Goal: Information Seeking & Learning: Learn about a topic

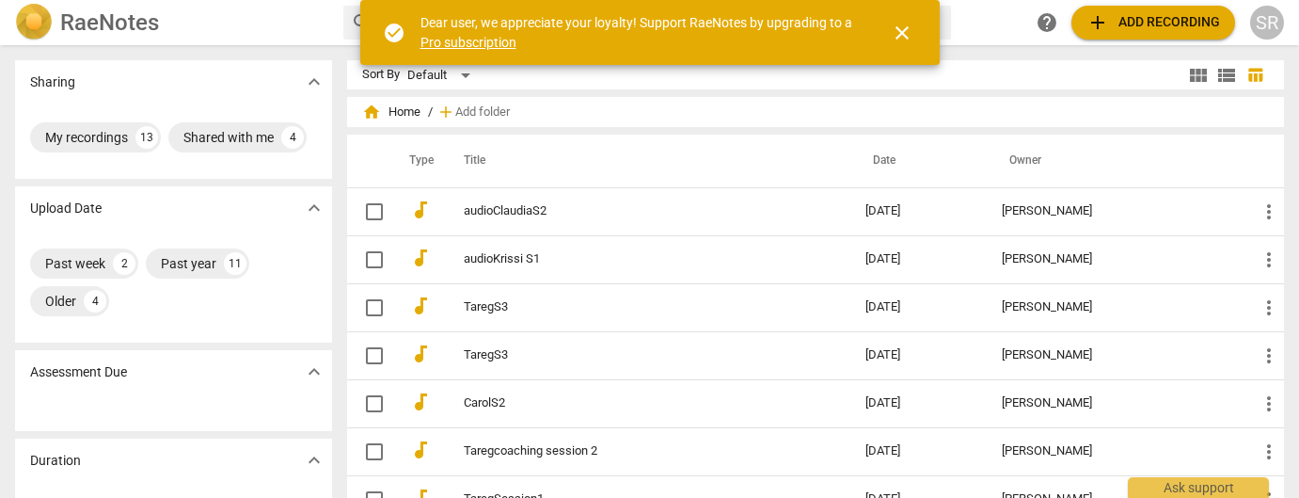
click at [106, 25] on h2 "RaeNotes" at bounding box center [109, 22] width 99 height 26
click at [899, 31] on span "close" at bounding box center [902, 33] width 23 height 23
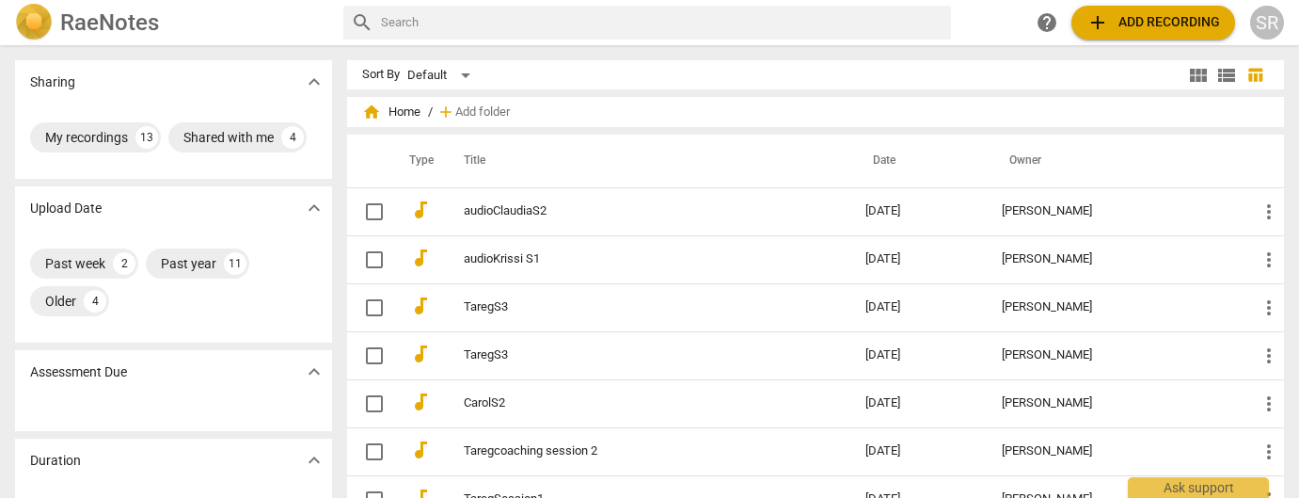
click at [99, 23] on h2 "RaeNotes" at bounding box center [109, 22] width 99 height 26
click at [76, 134] on div "My recordings" at bounding box center [86, 137] width 83 height 19
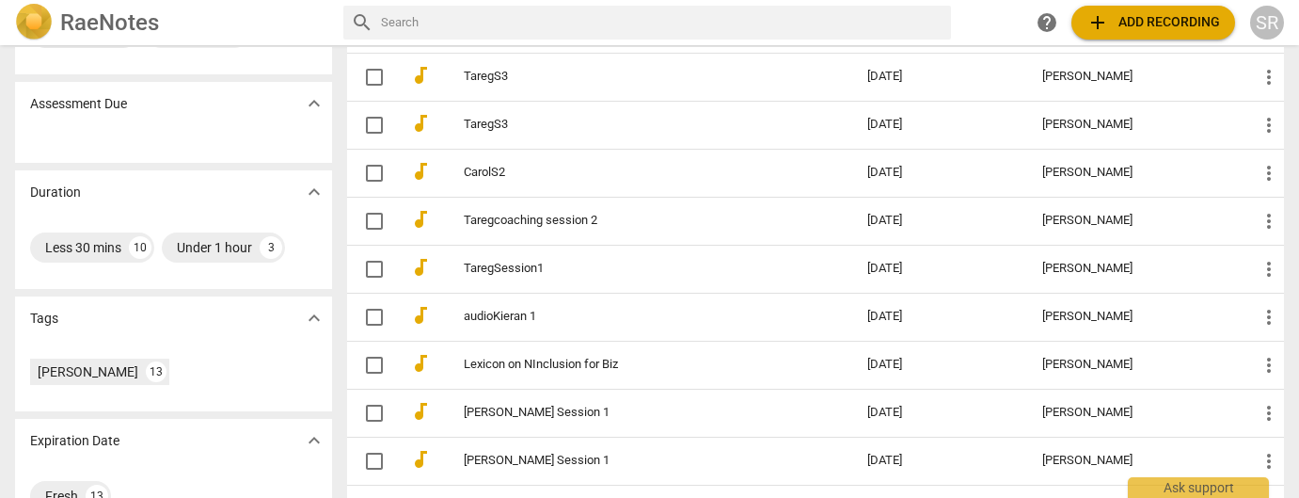
scroll to position [300, 0]
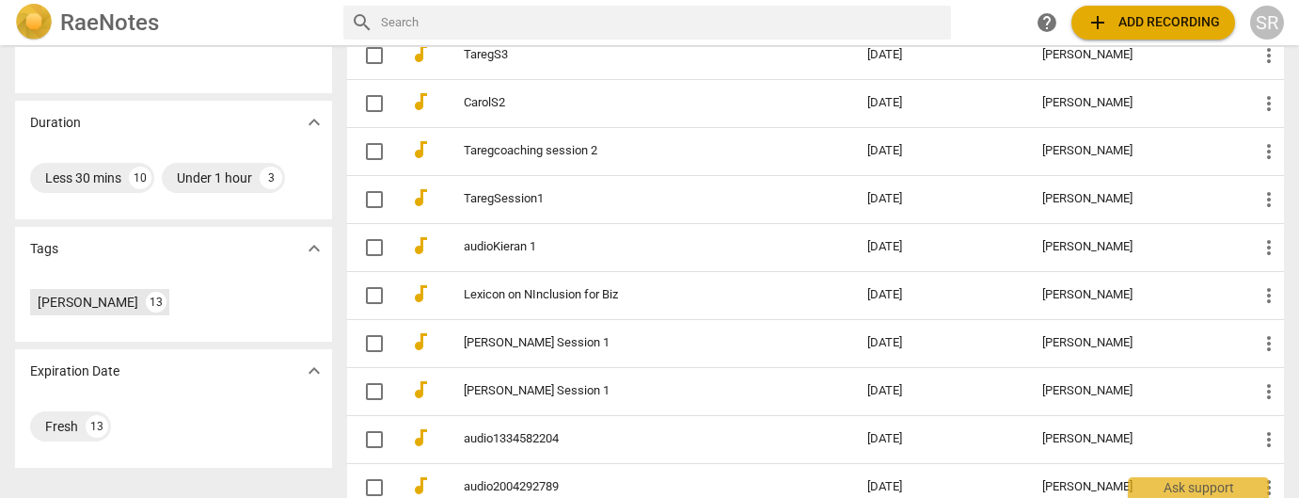
click at [84, 304] on div "[PERSON_NAME]" at bounding box center [88, 302] width 101 height 19
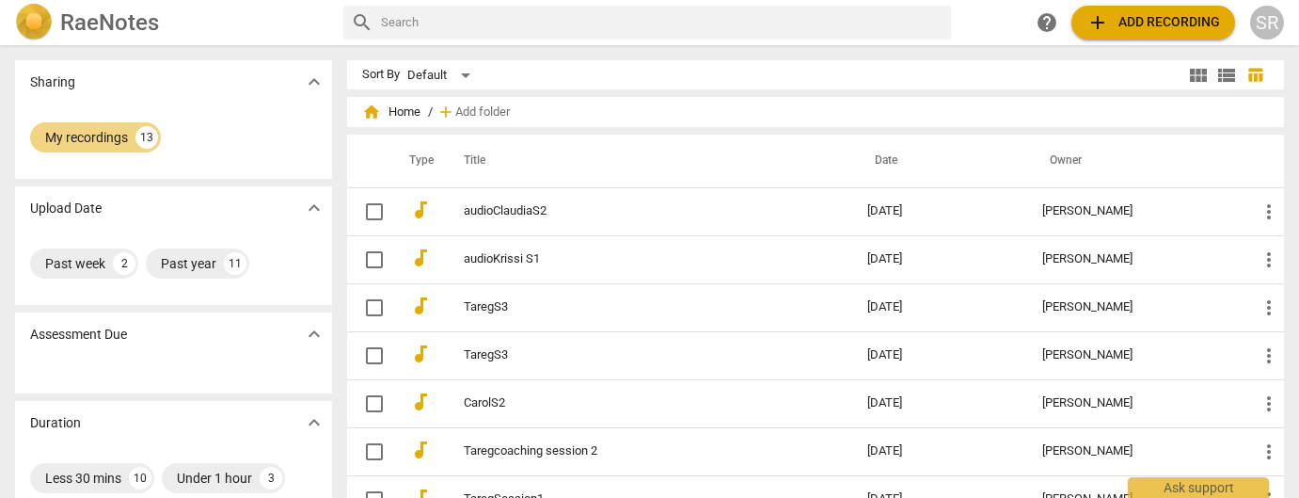
click at [91, 25] on h2 "RaeNotes" at bounding box center [109, 22] width 99 height 26
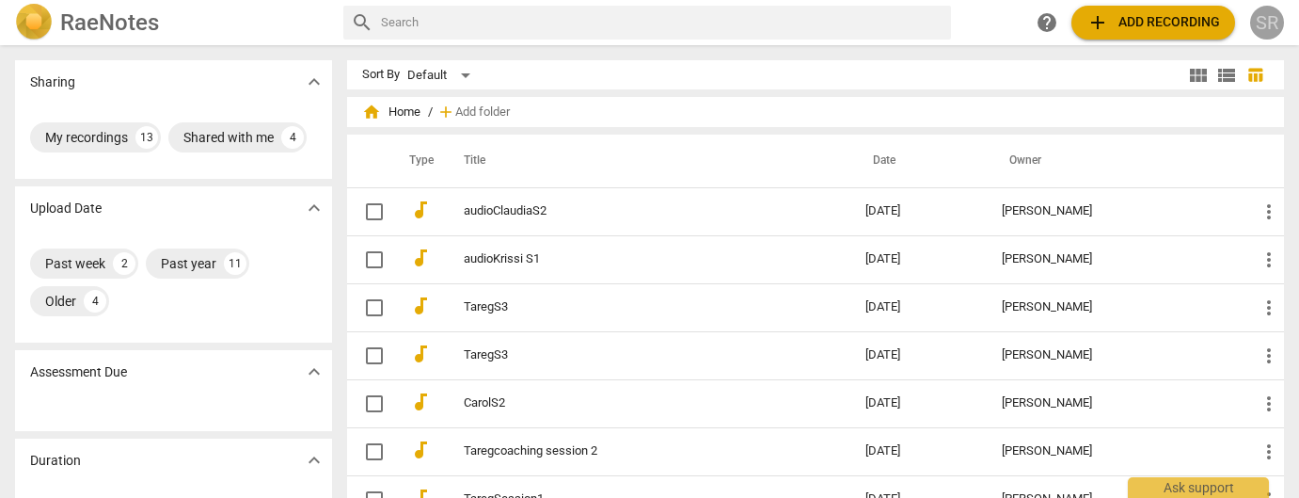
click at [1269, 22] on div "SR" at bounding box center [1267, 23] width 34 height 34
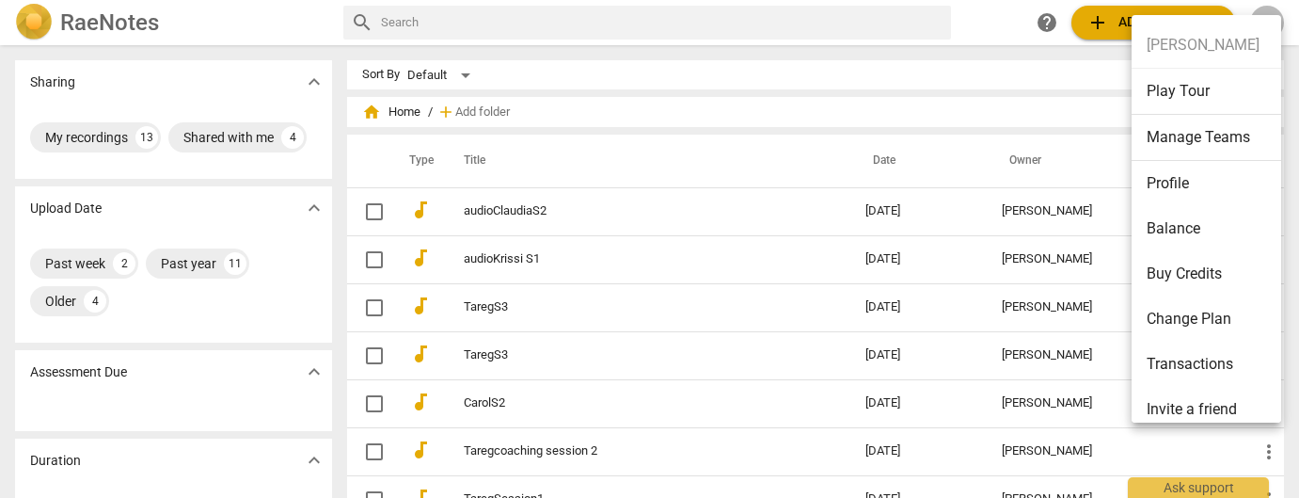
click at [1111, 20] on div at bounding box center [649, 249] width 1299 height 498
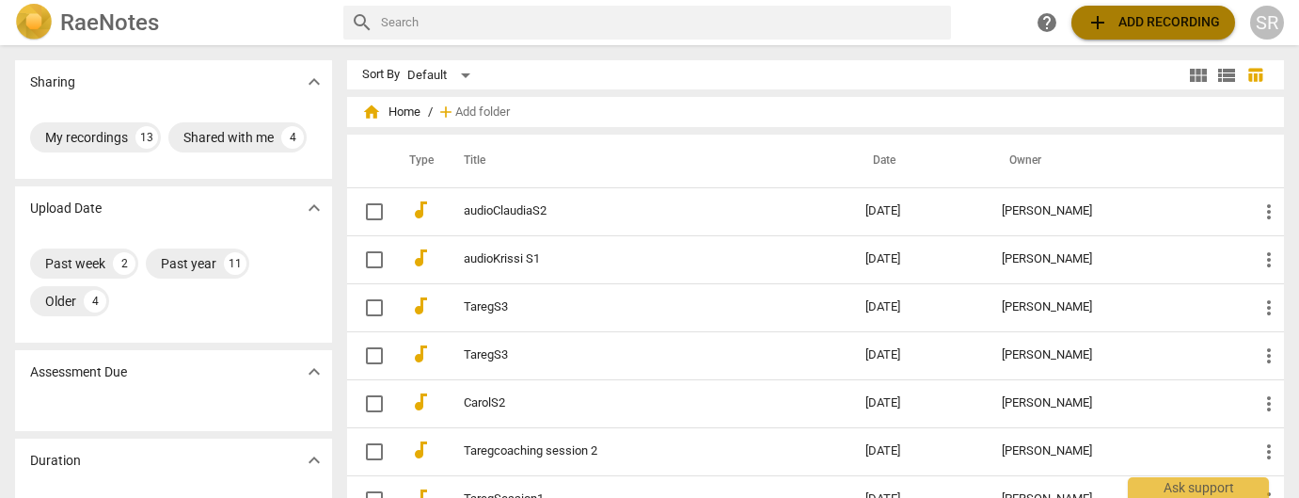
click at [1126, 27] on span "add Add recording" at bounding box center [1154, 22] width 134 height 23
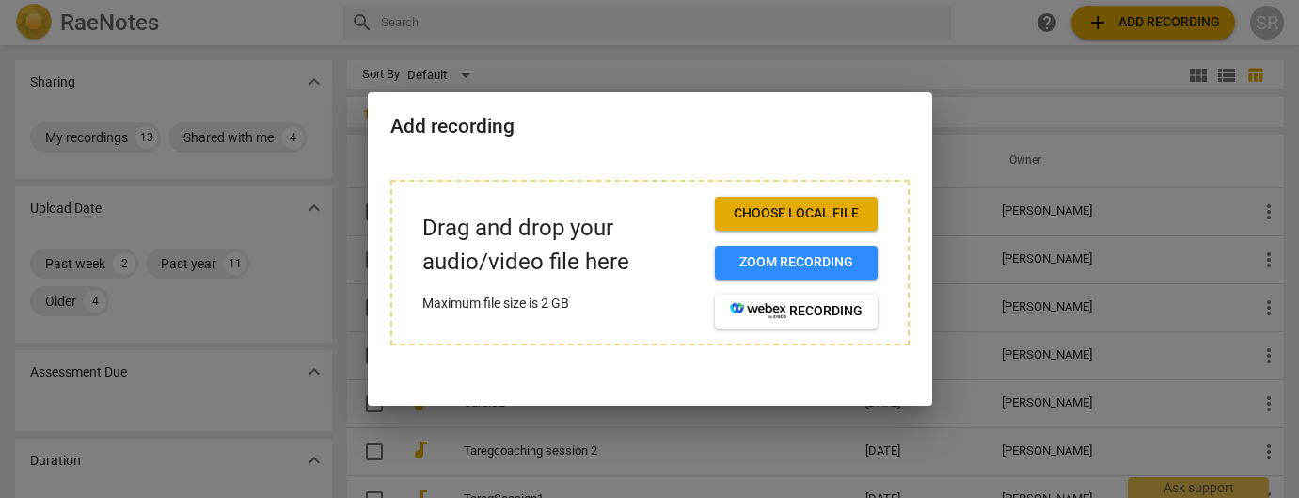
click at [814, 213] on span "Choose local file" at bounding box center [796, 213] width 133 height 19
click at [116, 383] on div at bounding box center [649, 249] width 1299 height 498
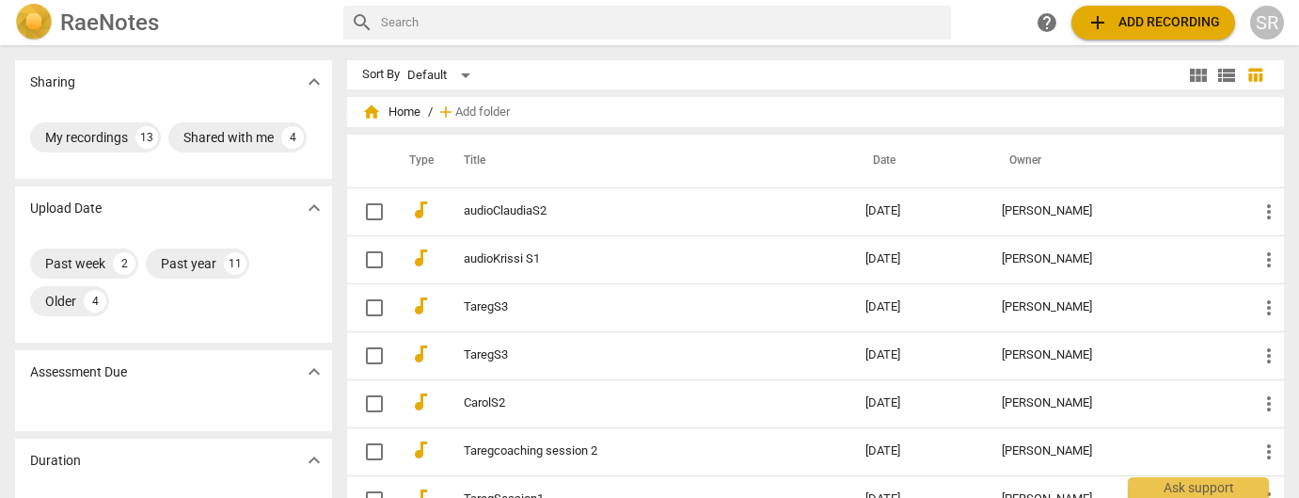
click at [143, 371] on div "Assessment Due expand_more" at bounding box center [173, 371] width 317 height 43
click at [152, 30] on h2 "RaeNotes" at bounding box center [109, 22] width 99 height 26
click at [1223, 75] on span "view_list" at bounding box center [1226, 75] width 23 height 23
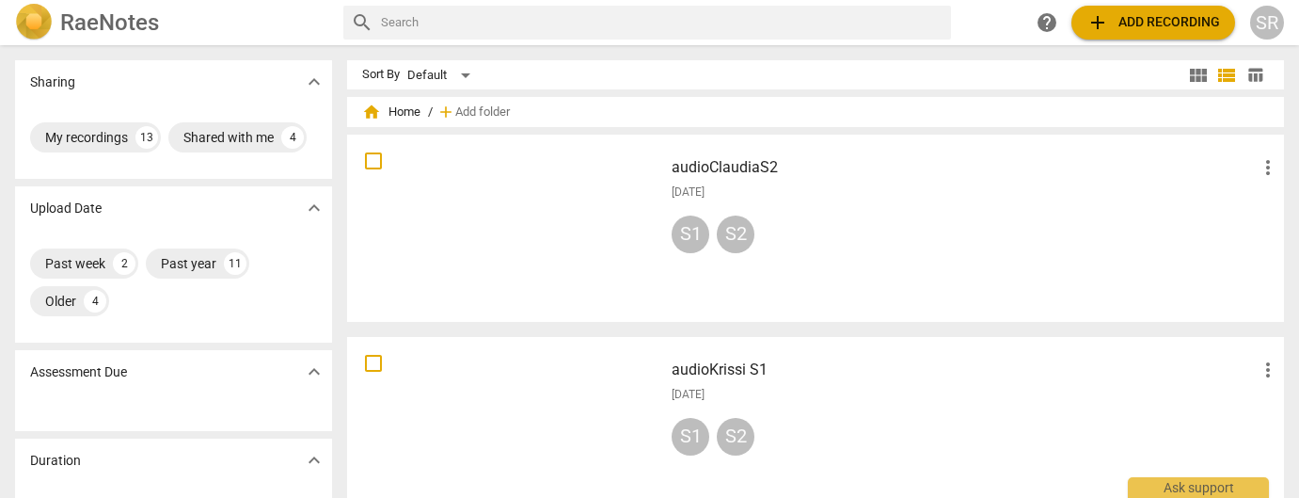
click at [533, 161] on div at bounding box center [505, 228] width 303 height 174
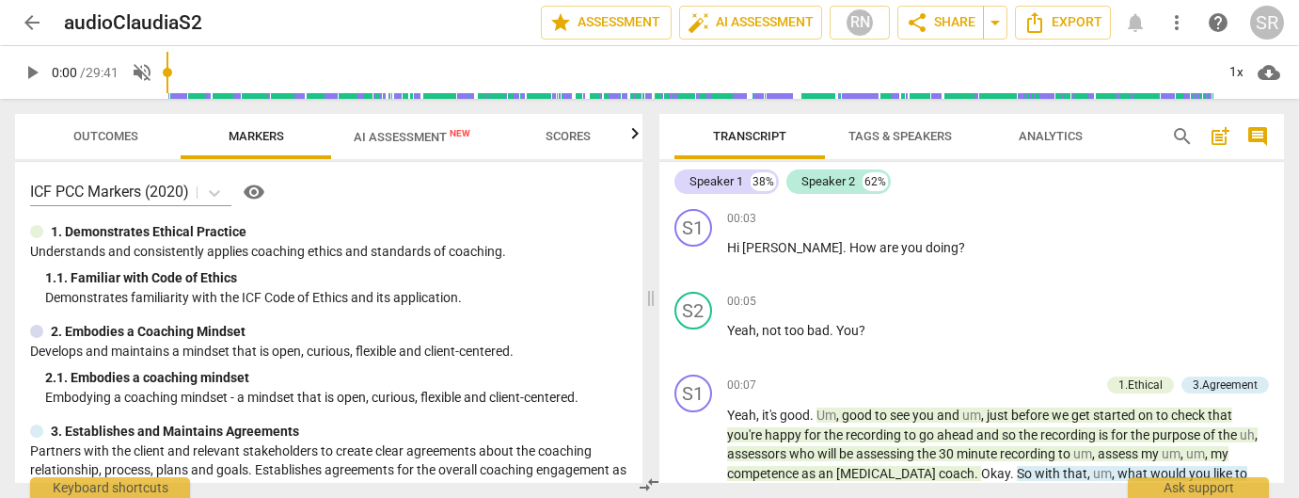
click at [405, 142] on span "AI Assessment New" at bounding box center [412, 137] width 117 height 14
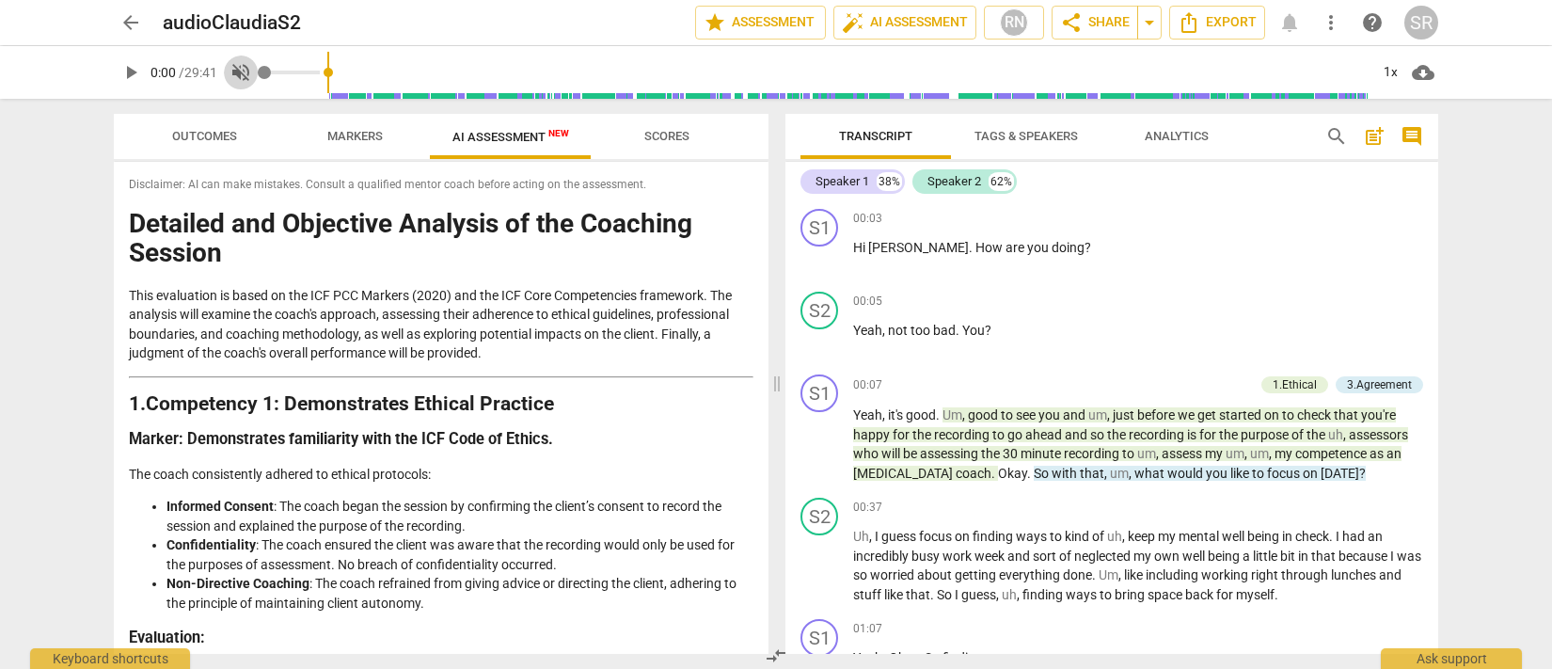
click at [246, 75] on span "volume_off" at bounding box center [241, 72] width 23 height 23
type input "1"
click at [135, 71] on span "play_arrow" at bounding box center [130, 72] width 23 height 23
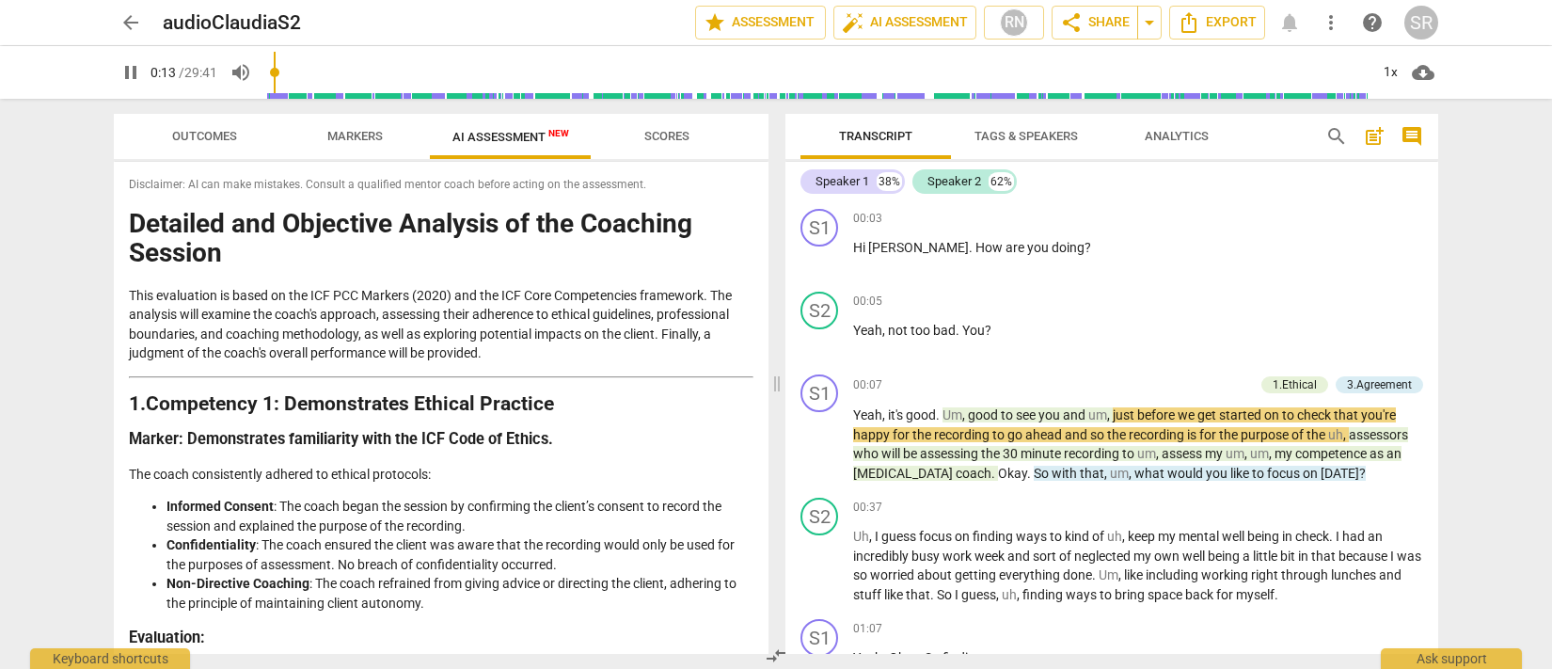
click at [130, 86] on button "pause" at bounding box center [131, 73] width 34 height 34
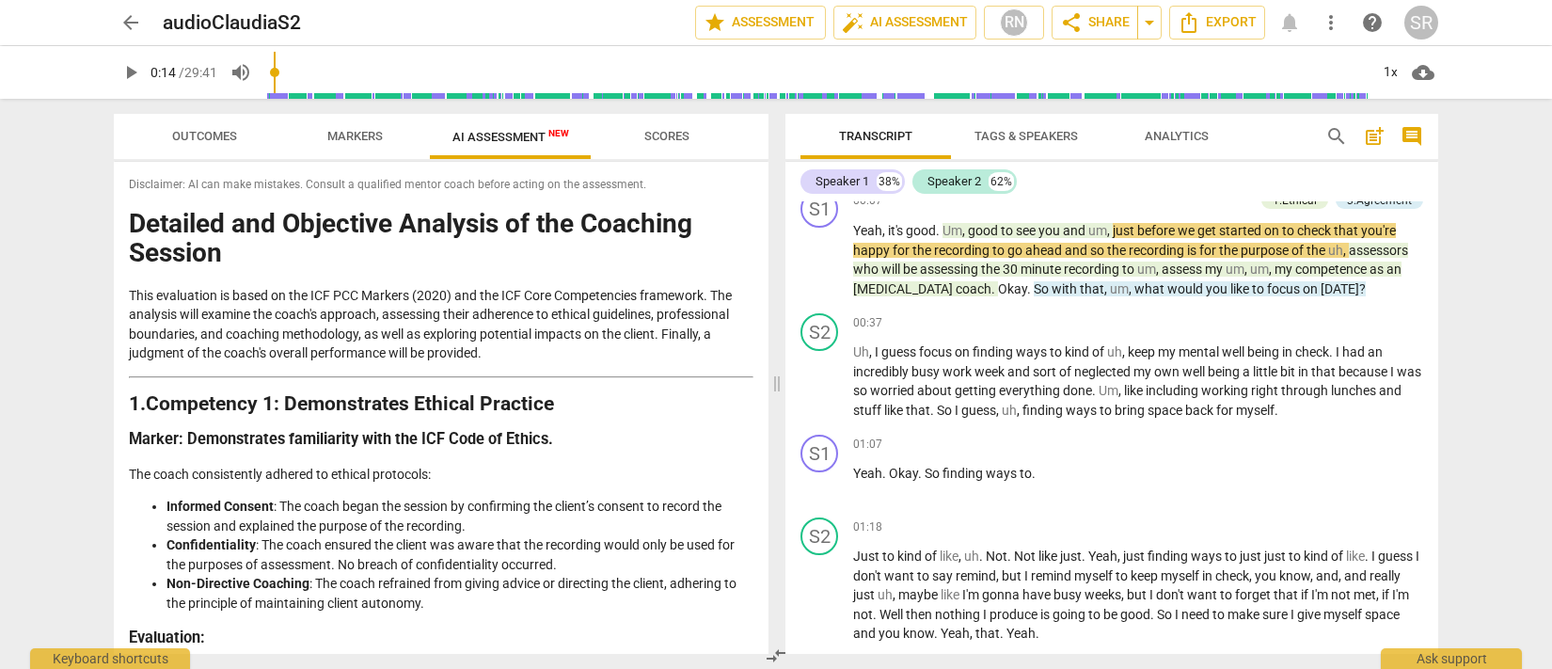
scroll to position [167, 0]
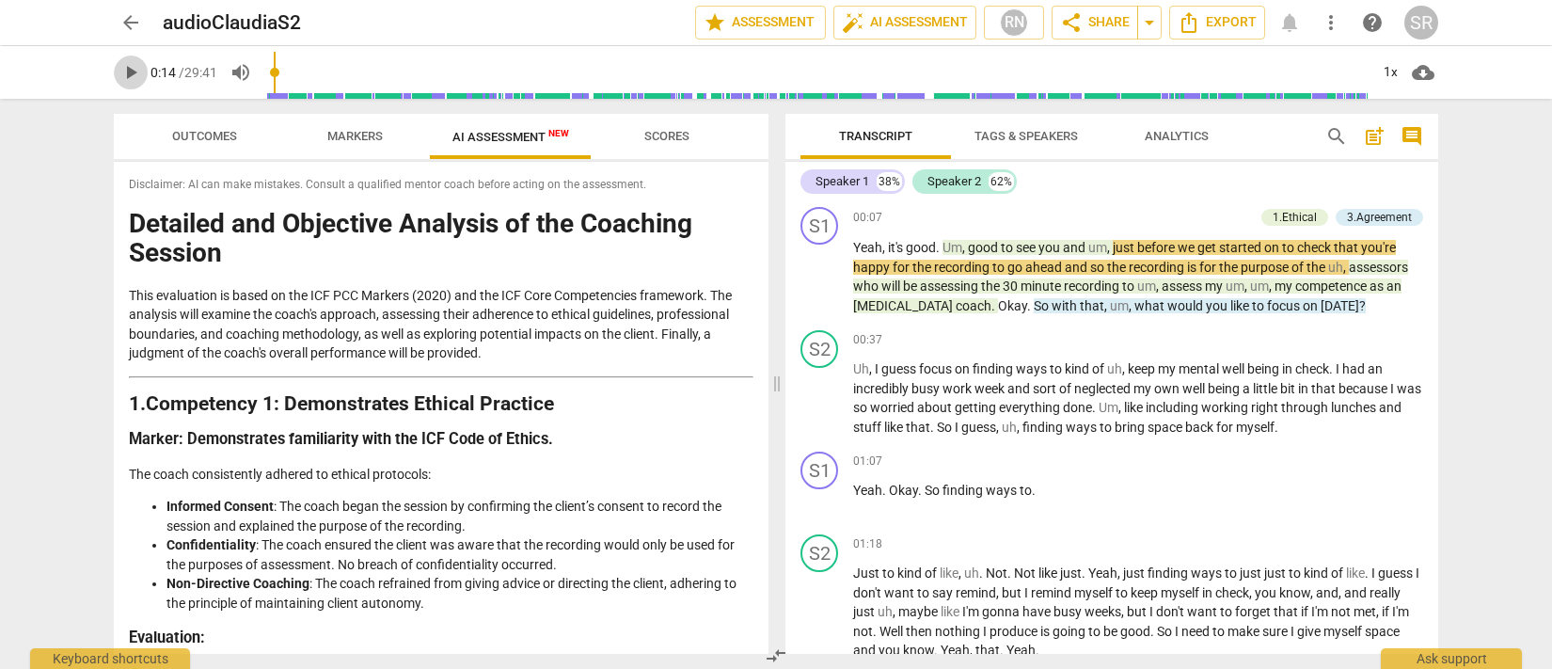
click at [132, 72] on span "play_arrow" at bounding box center [130, 72] width 23 height 23
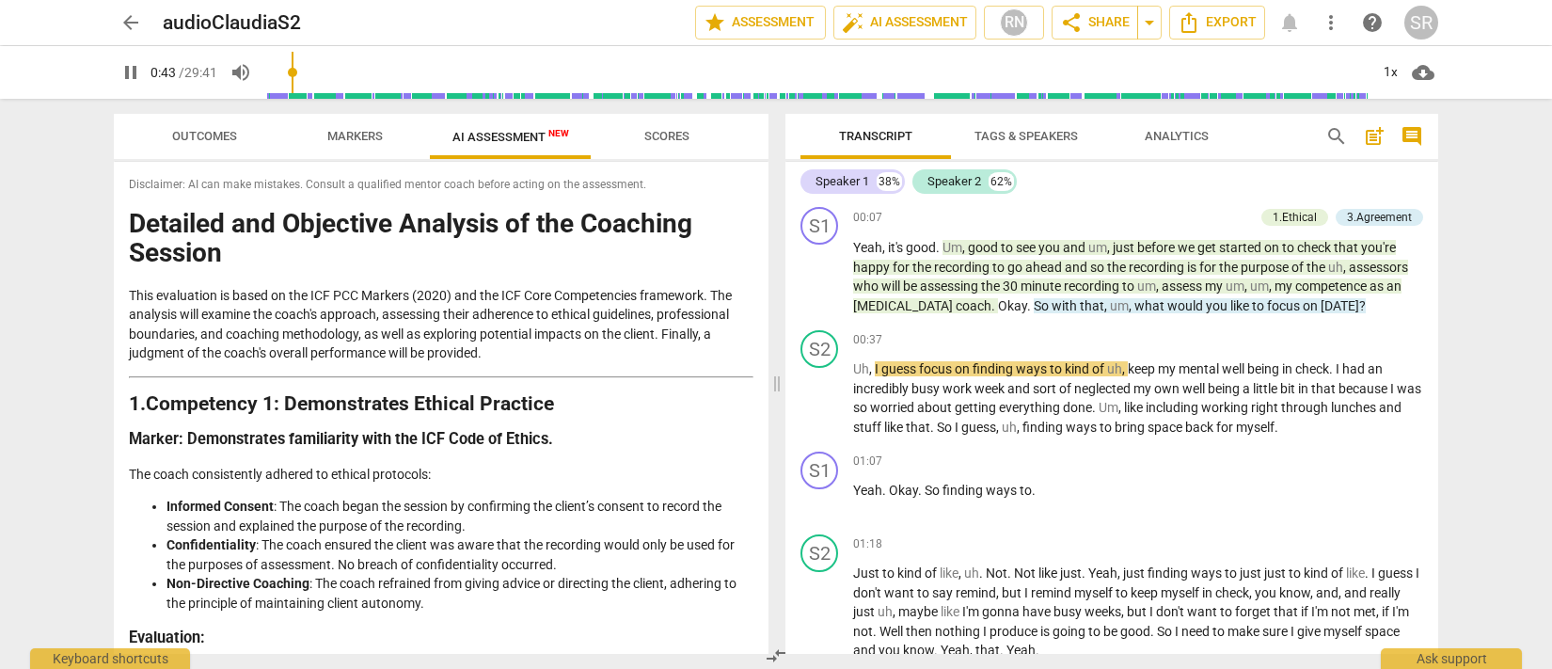
click at [129, 75] on span "pause" at bounding box center [130, 72] width 23 height 23
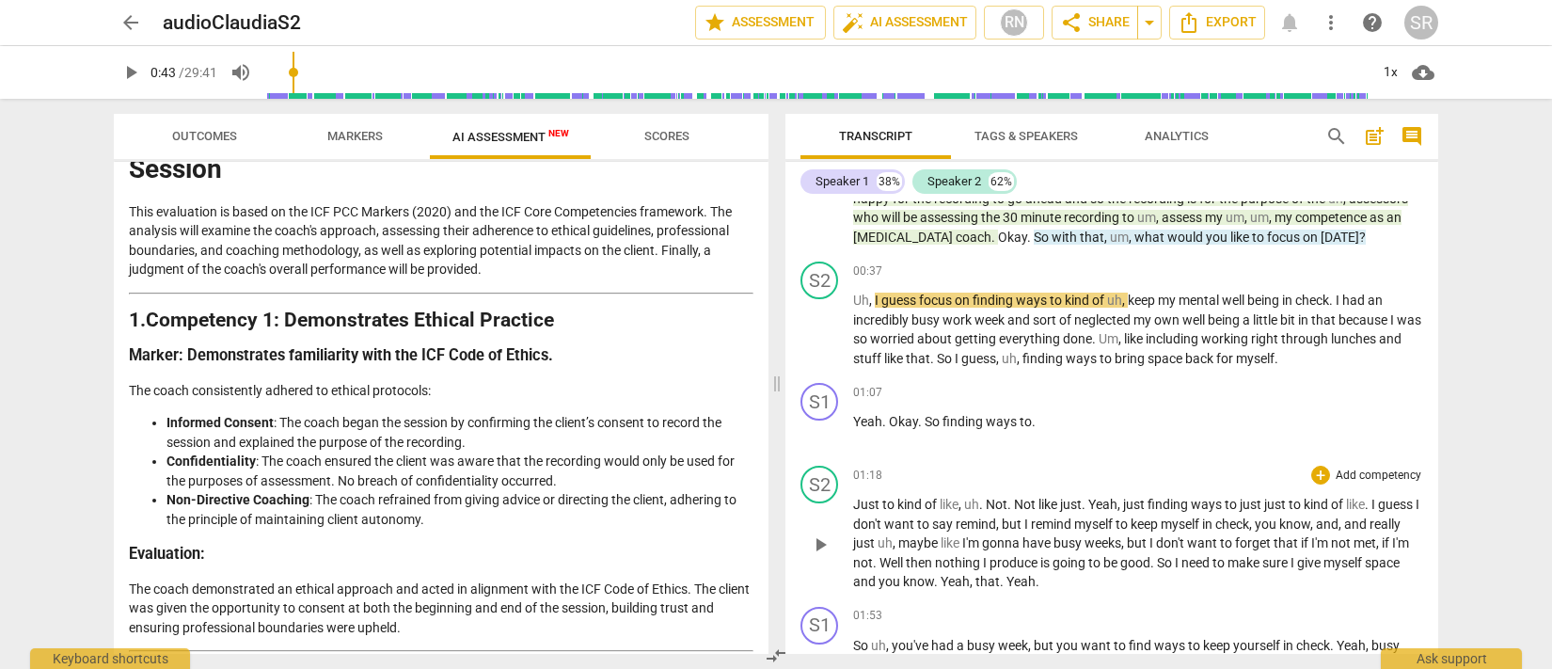
scroll to position [245, 0]
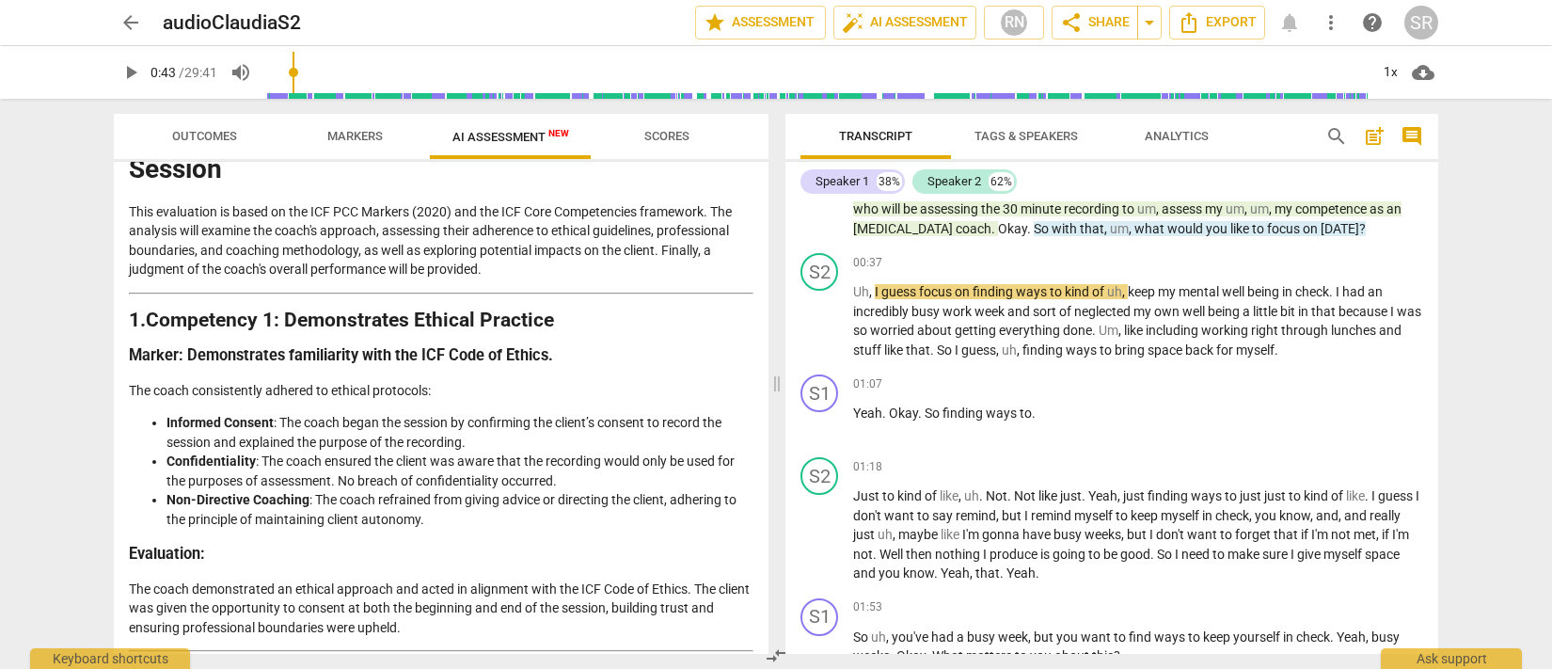
click at [128, 67] on span "play_arrow" at bounding box center [130, 72] width 23 height 23
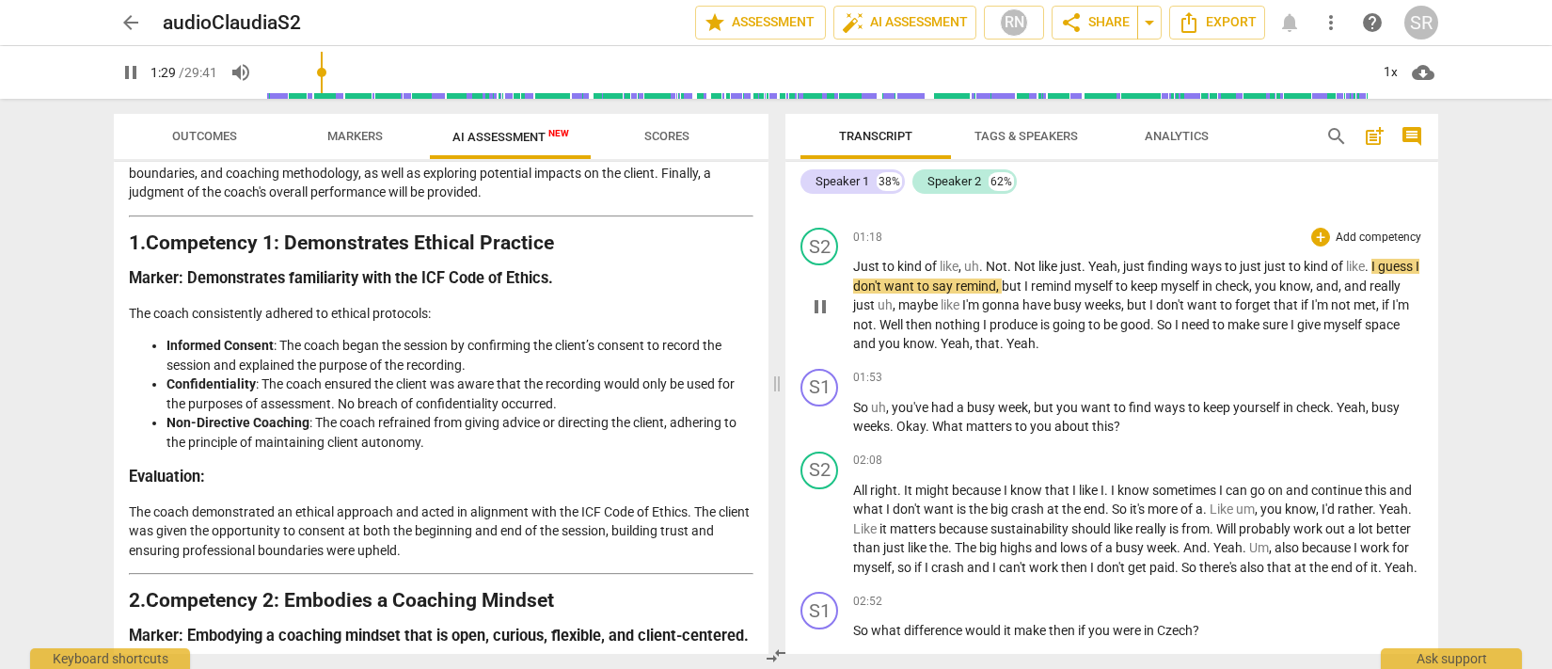
scroll to position [479, 0]
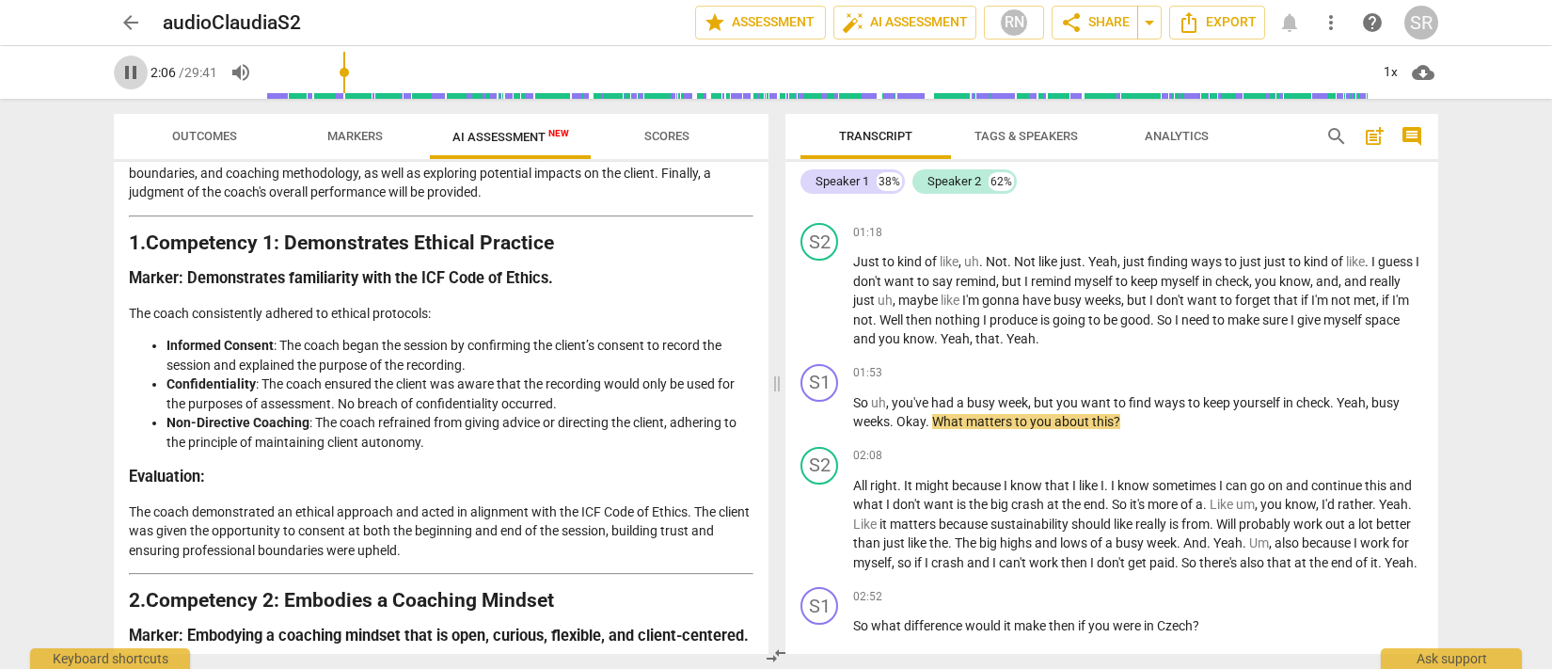
click at [124, 77] on span "pause" at bounding box center [130, 72] width 23 height 23
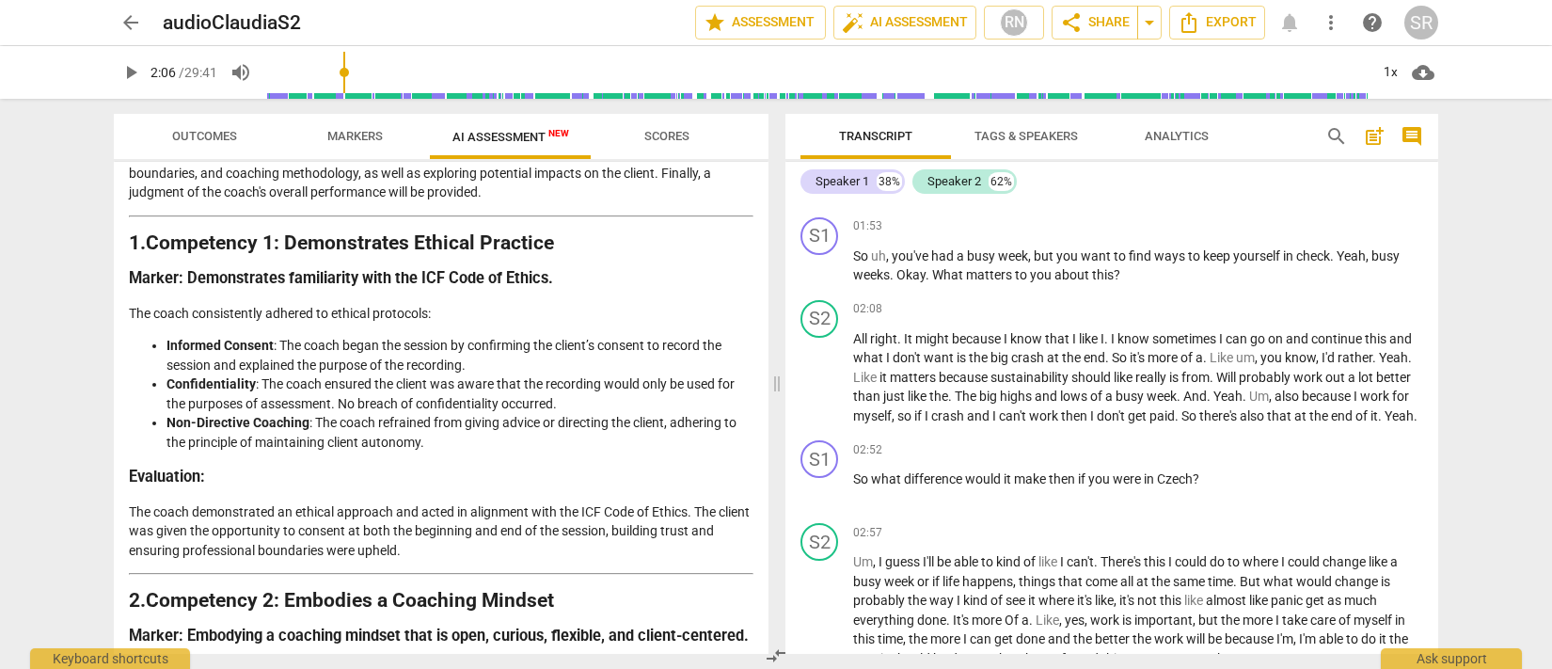
scroll to position [633, 0]
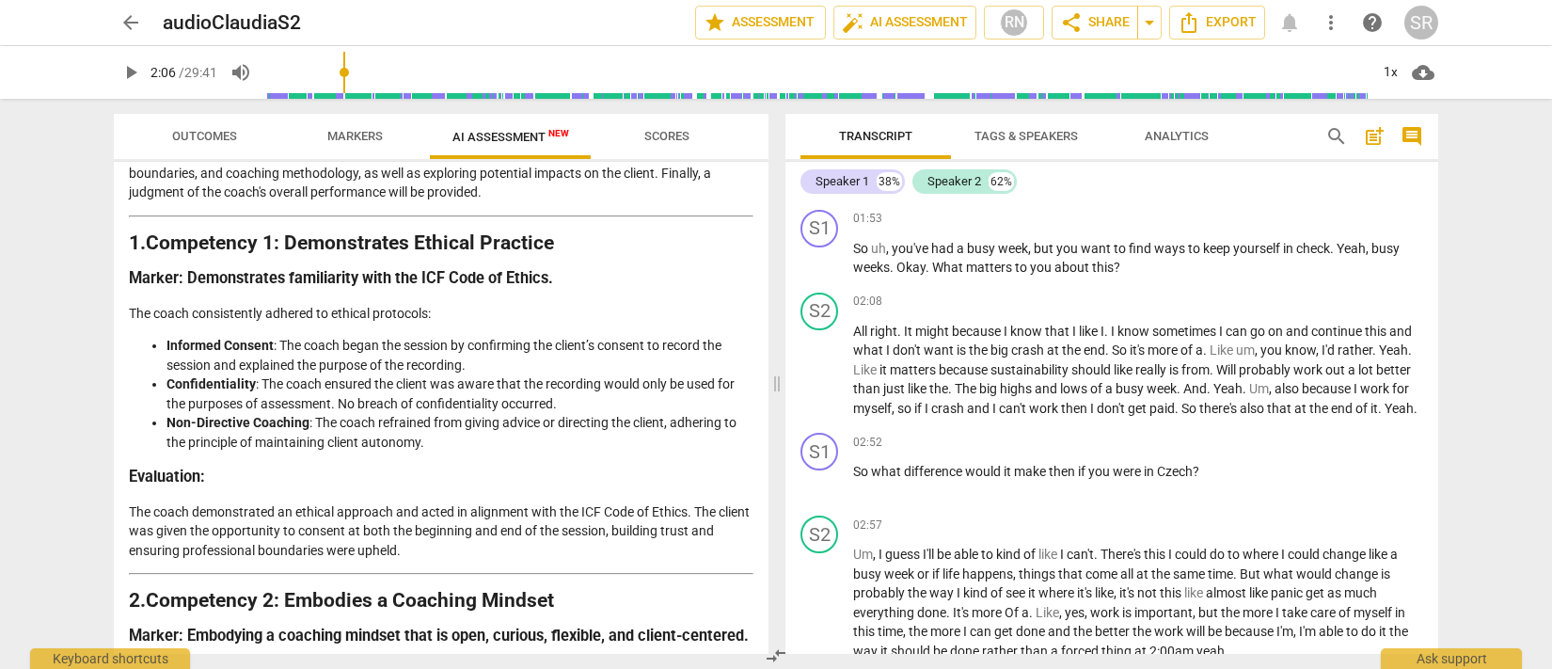
click at [137, 72] on span "play_arrow" at bounding box center [130, 72] width 23 height 23
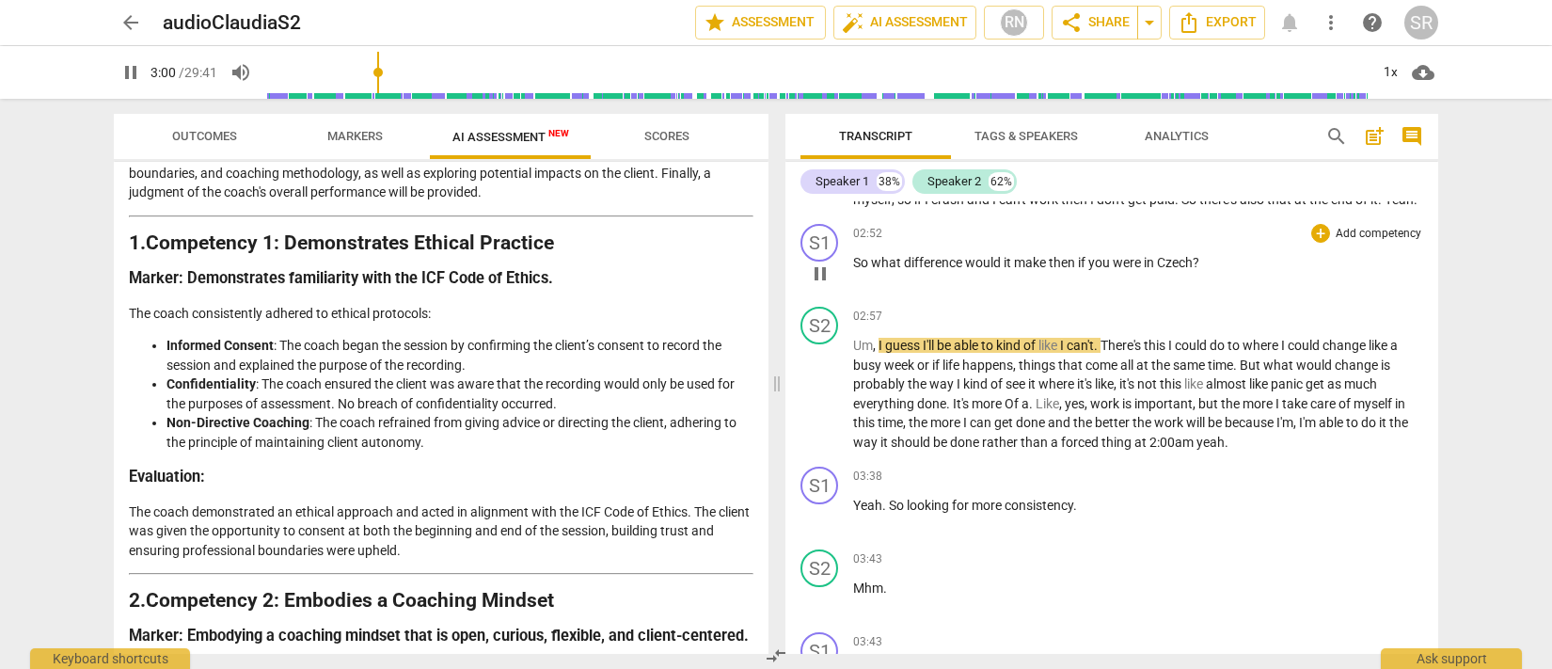
scroll to position [843, 0]
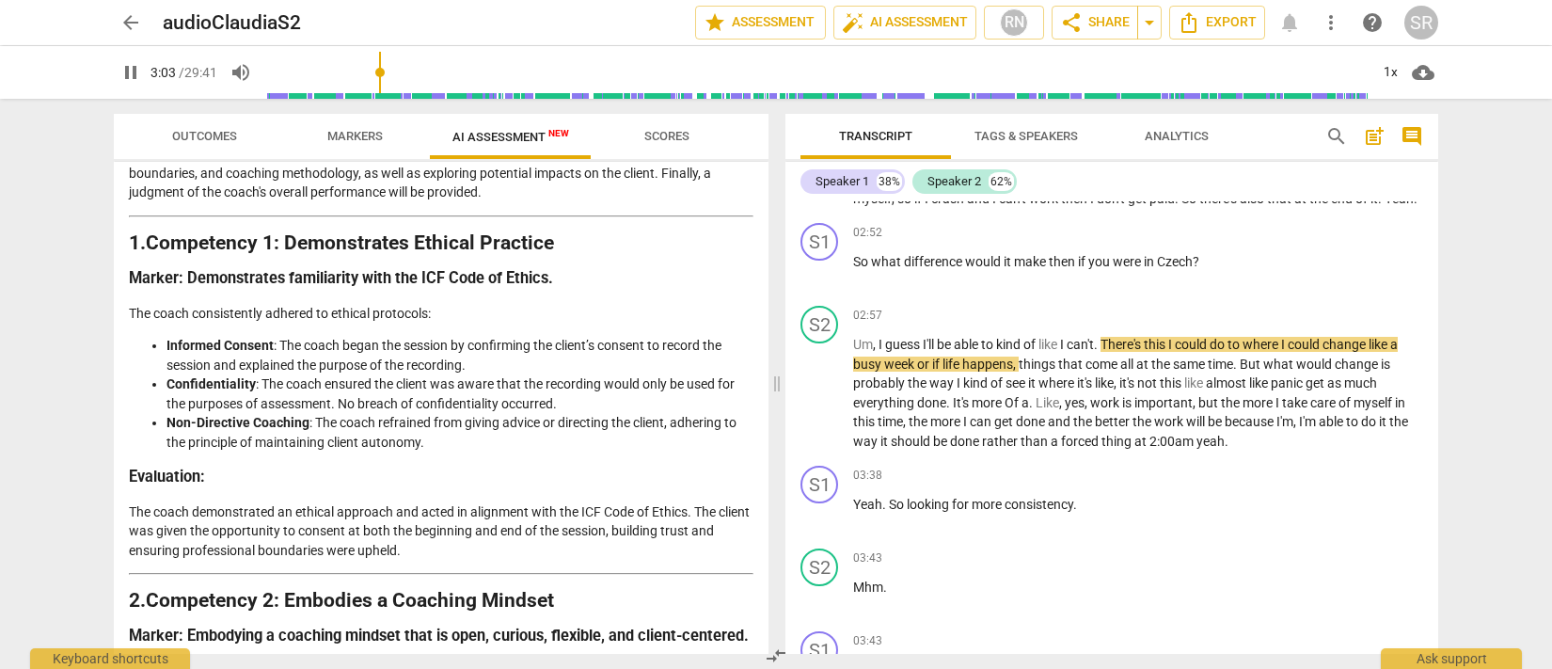
click at [127, 76] on span "pause" at bounding box center [130, 72] width 23 height 23
click at [127, 78] on span "play_arrow" at bounding box center [130, 72] width 23 height 23
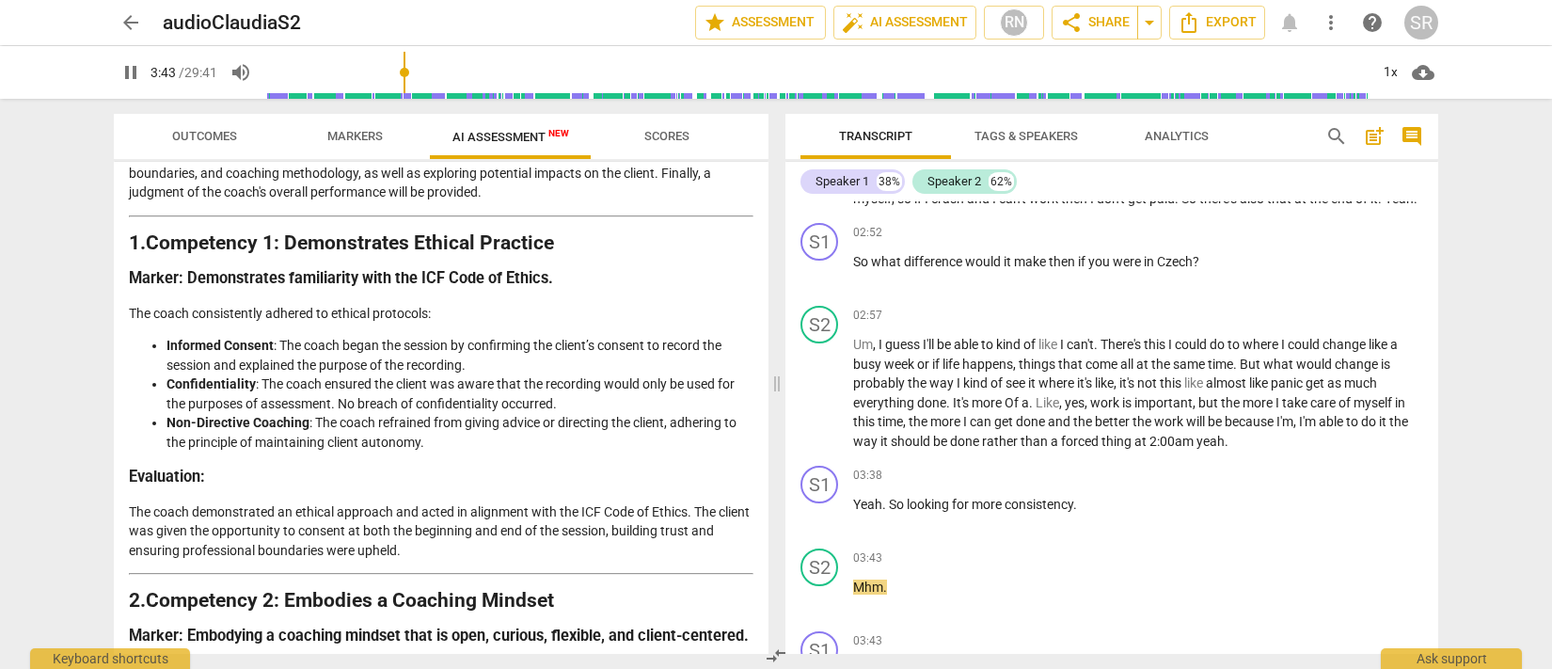
scroll to position [1324, 0]
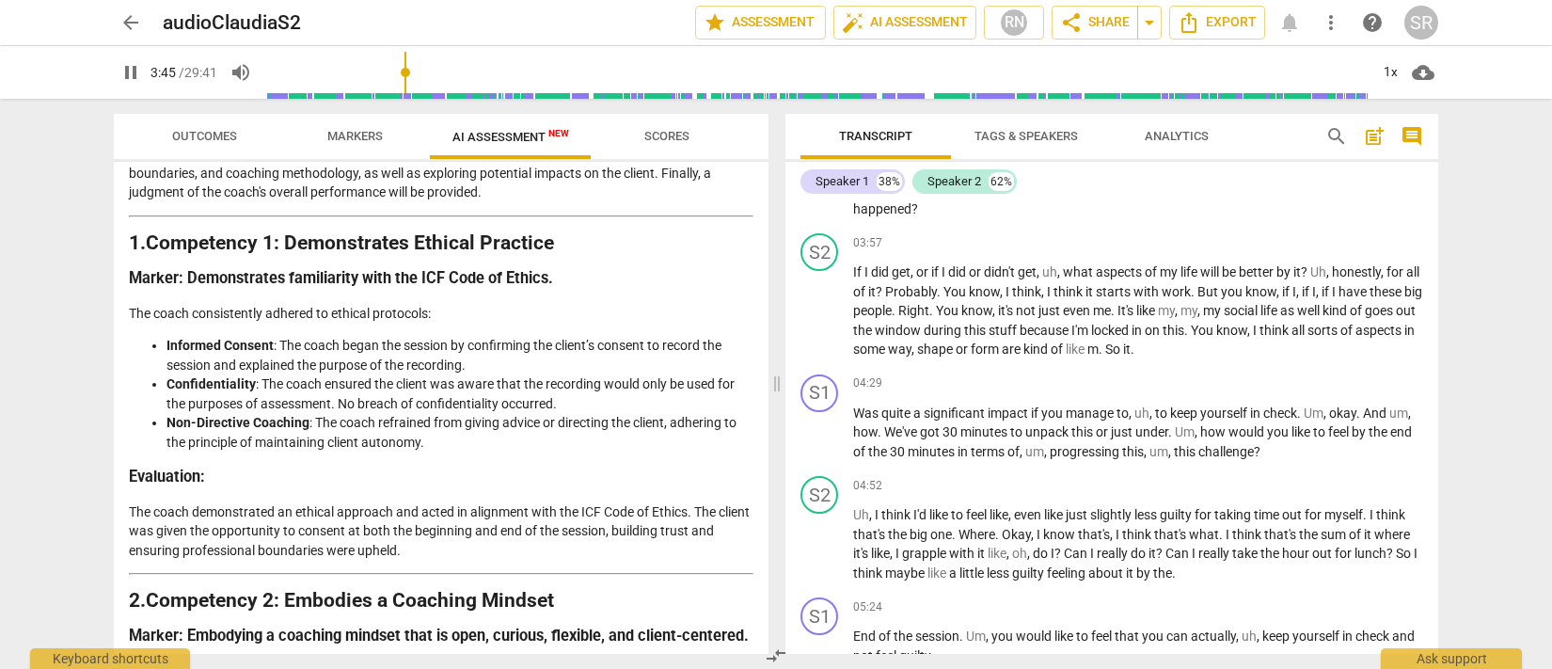
click at [119, 73] on span "pause" at bounding box center [130, 72] width 23 height 23
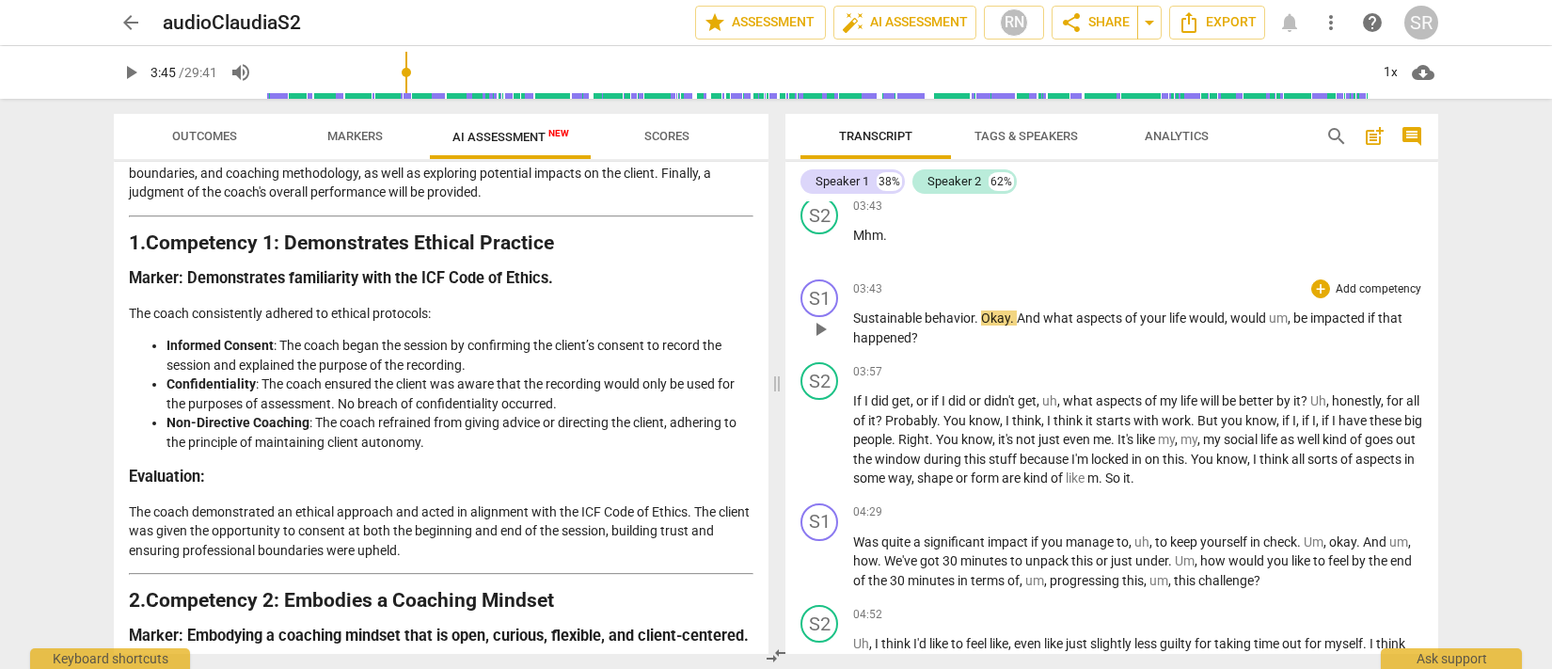
scroll to position [1179, 0]
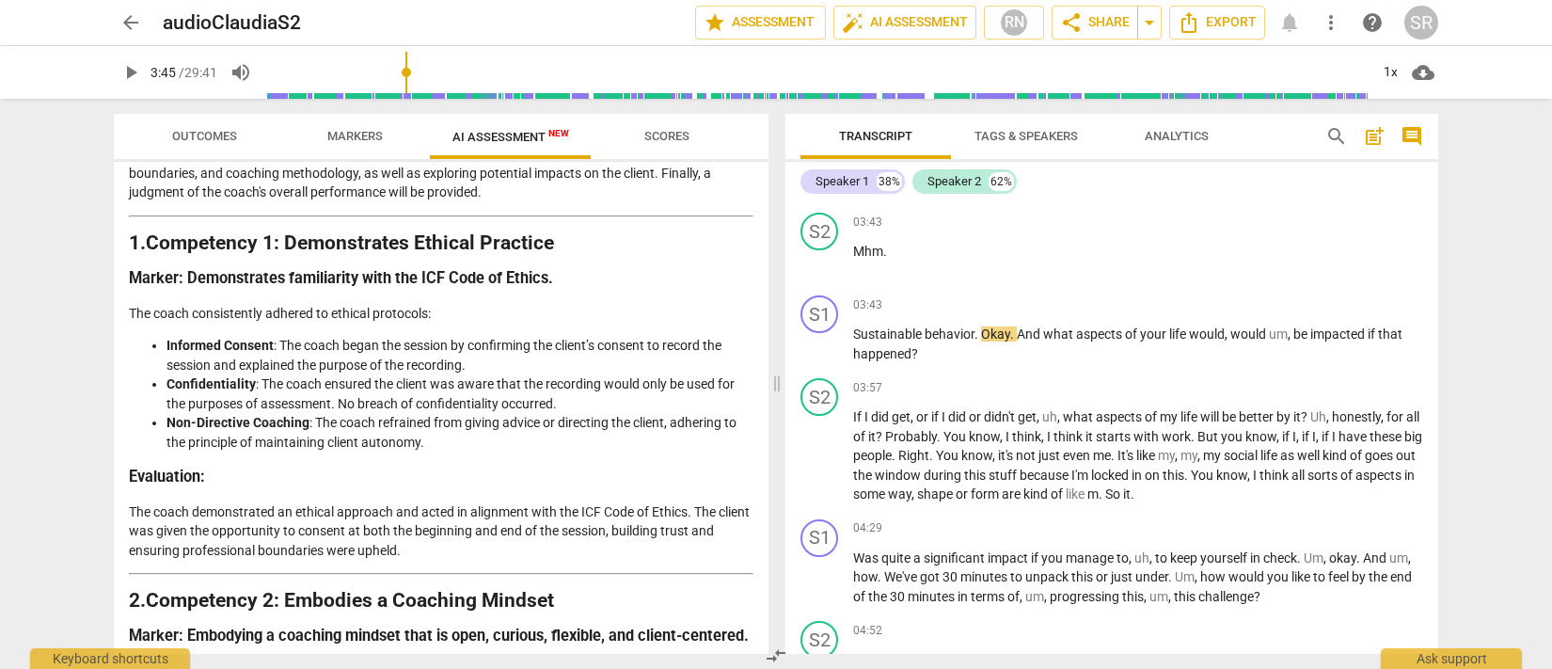
click at [128, 71] on span "play_arrow" at bounding box center [130, 72] width 23 height 23
click at [130, 75] on span "pause" at bounding box center [130, 72] width 23 height 23
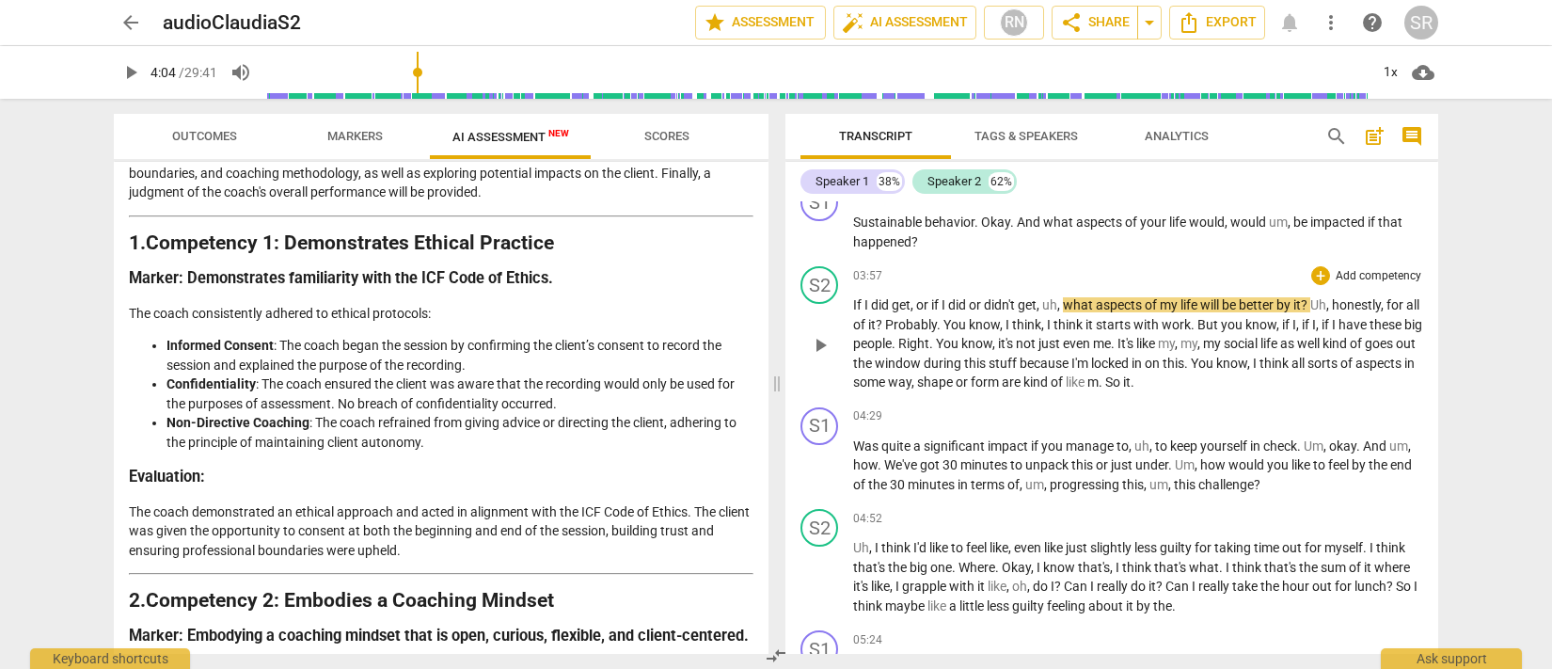
scroll to position [1281, 0]
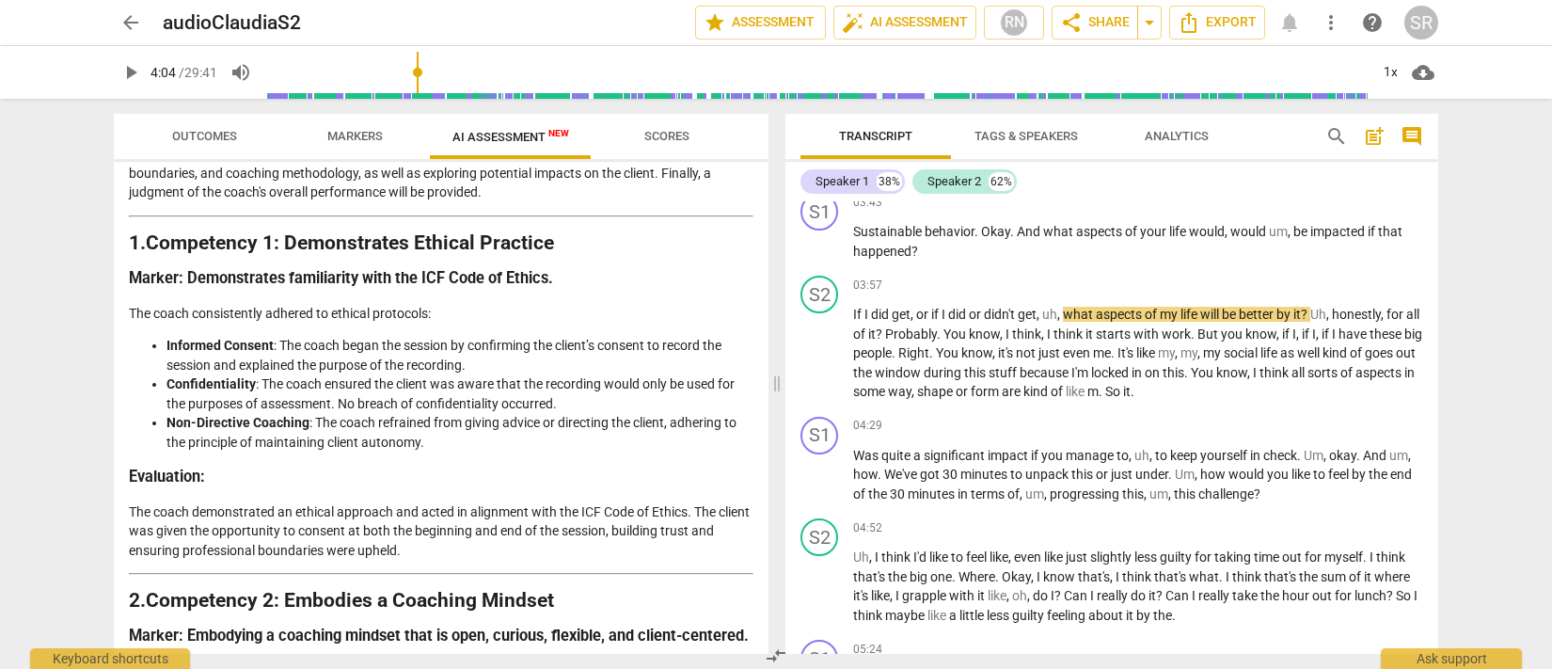
click at [129, 68] on span "play_arrow" at bounding box center [130, 72] width 23 height 23
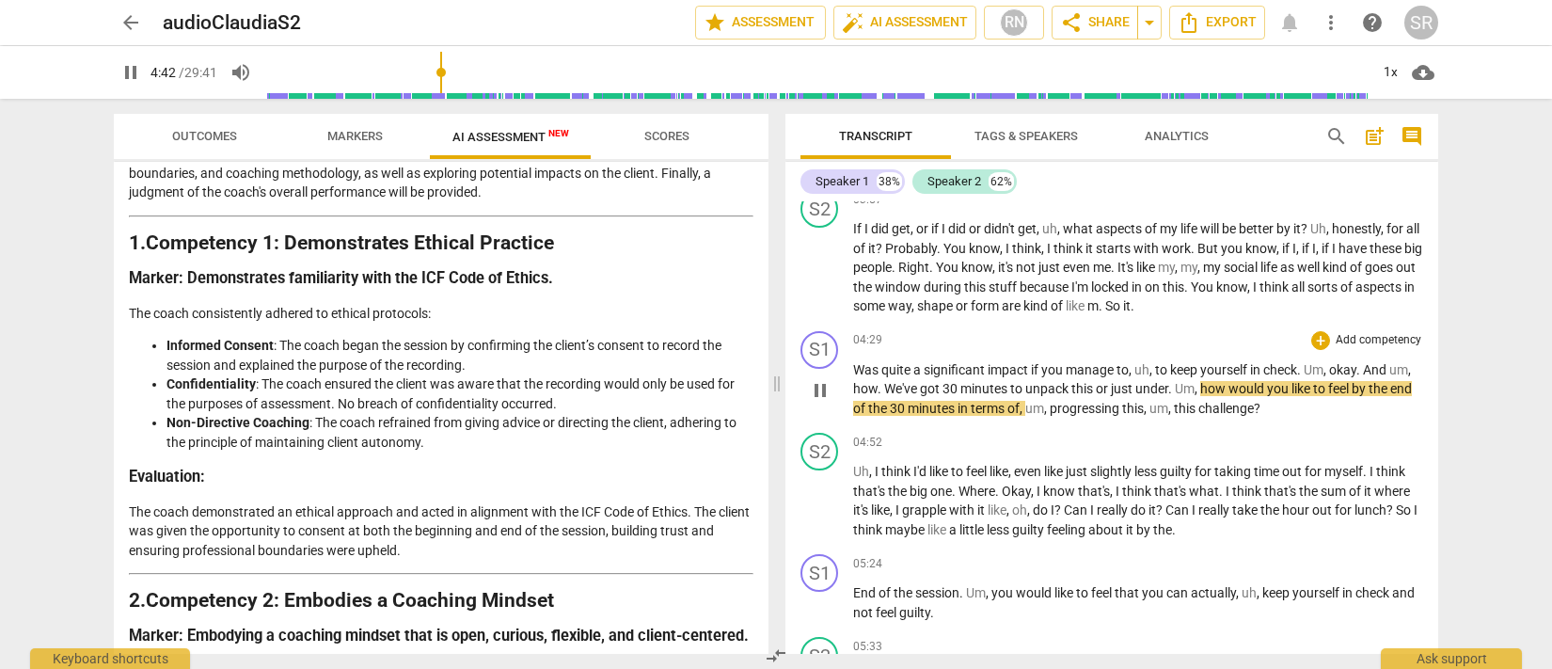
scroll to position [1371, 0]
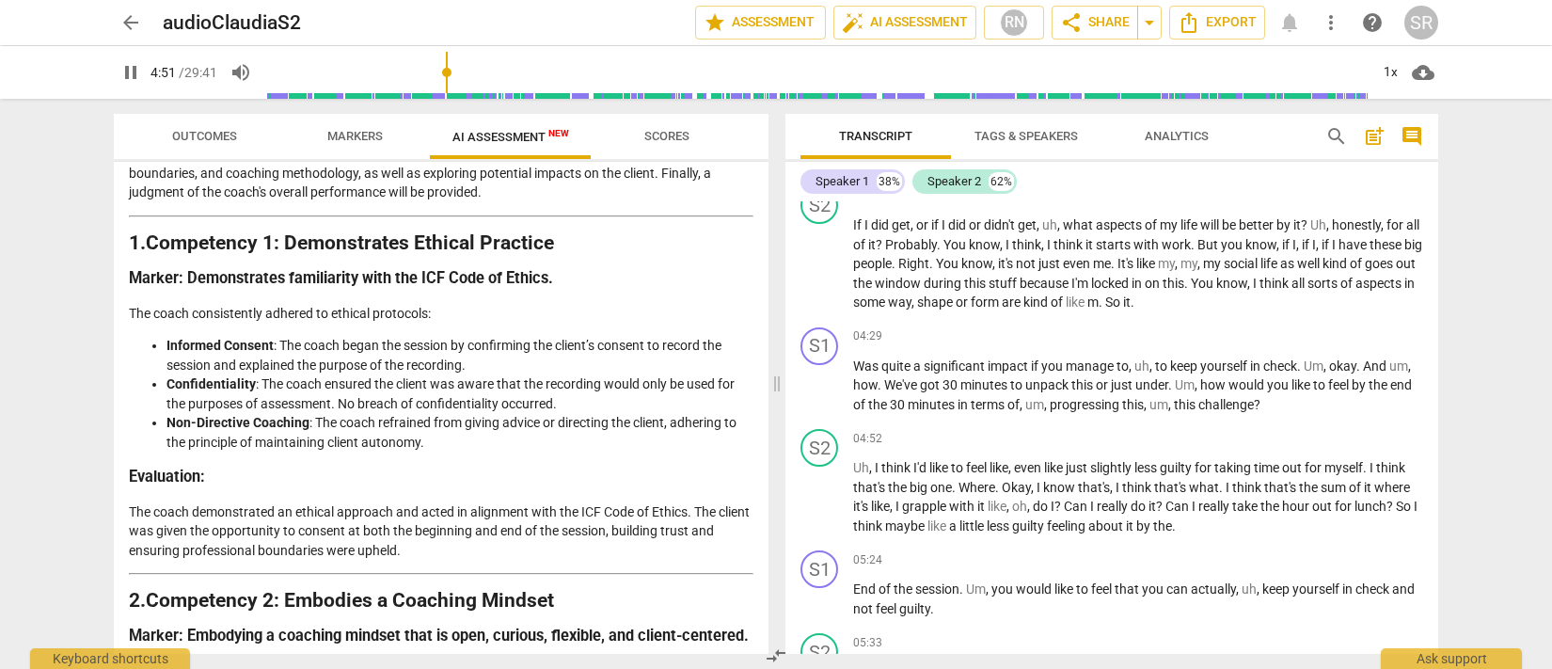
click at [130, 79] on span "pause" at bounding box center [130, 72] width 23 height 23
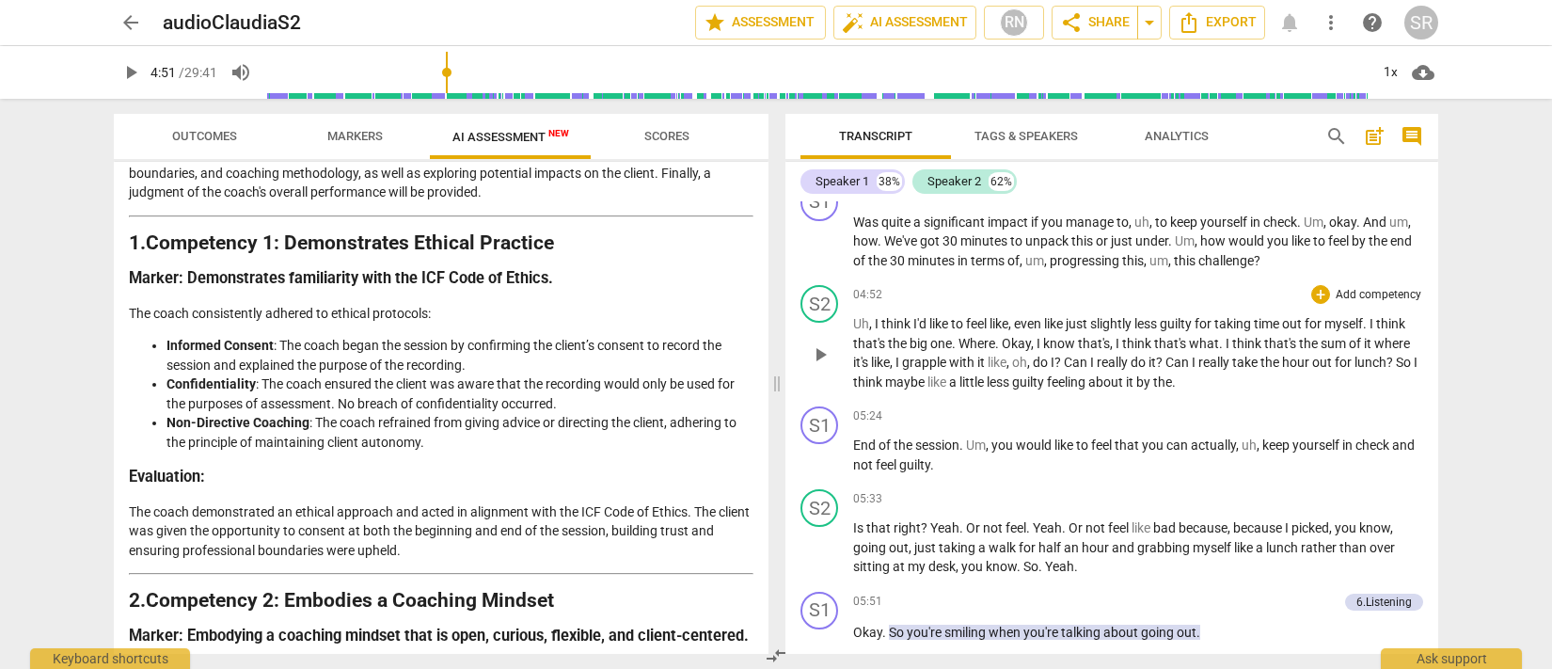
scroll to position [1518, 0]
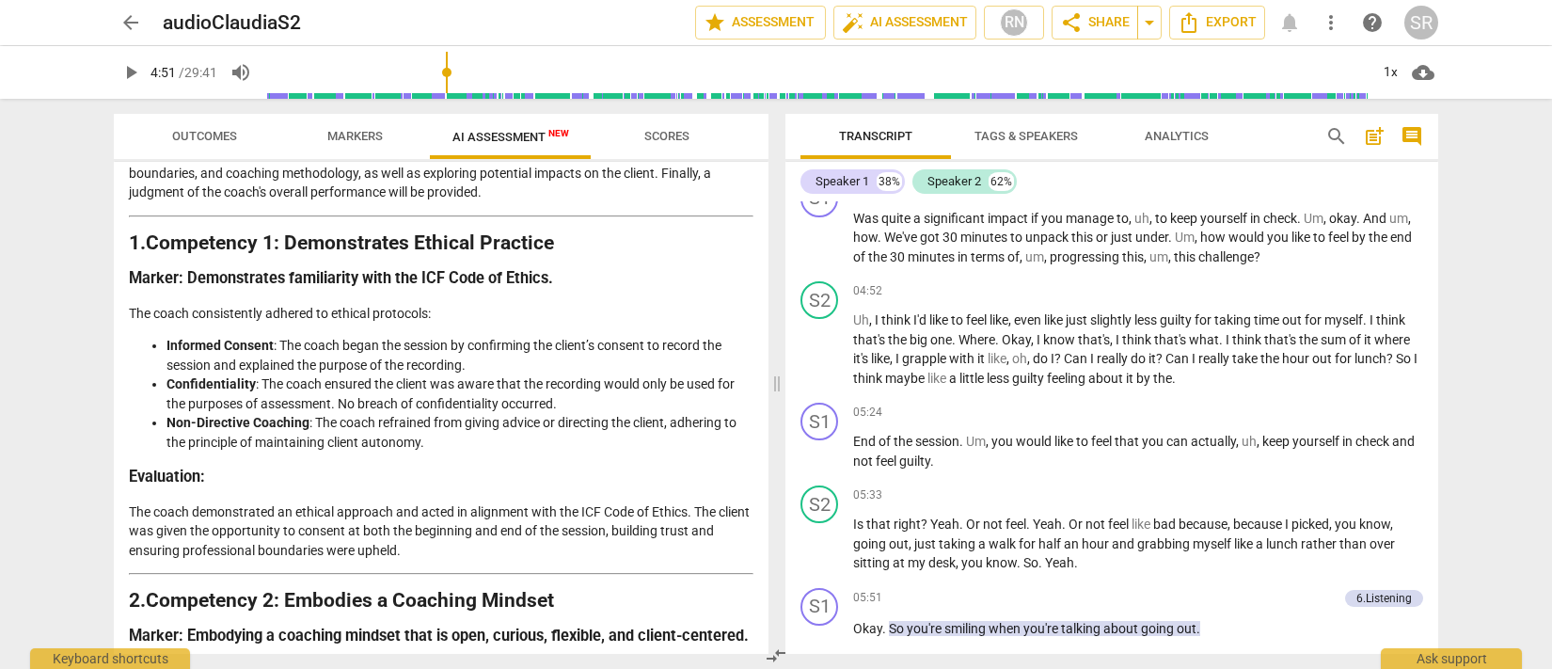
click at [137, 71] on span "play_arrow" at bounding box center [130, 72] width 23 height 23
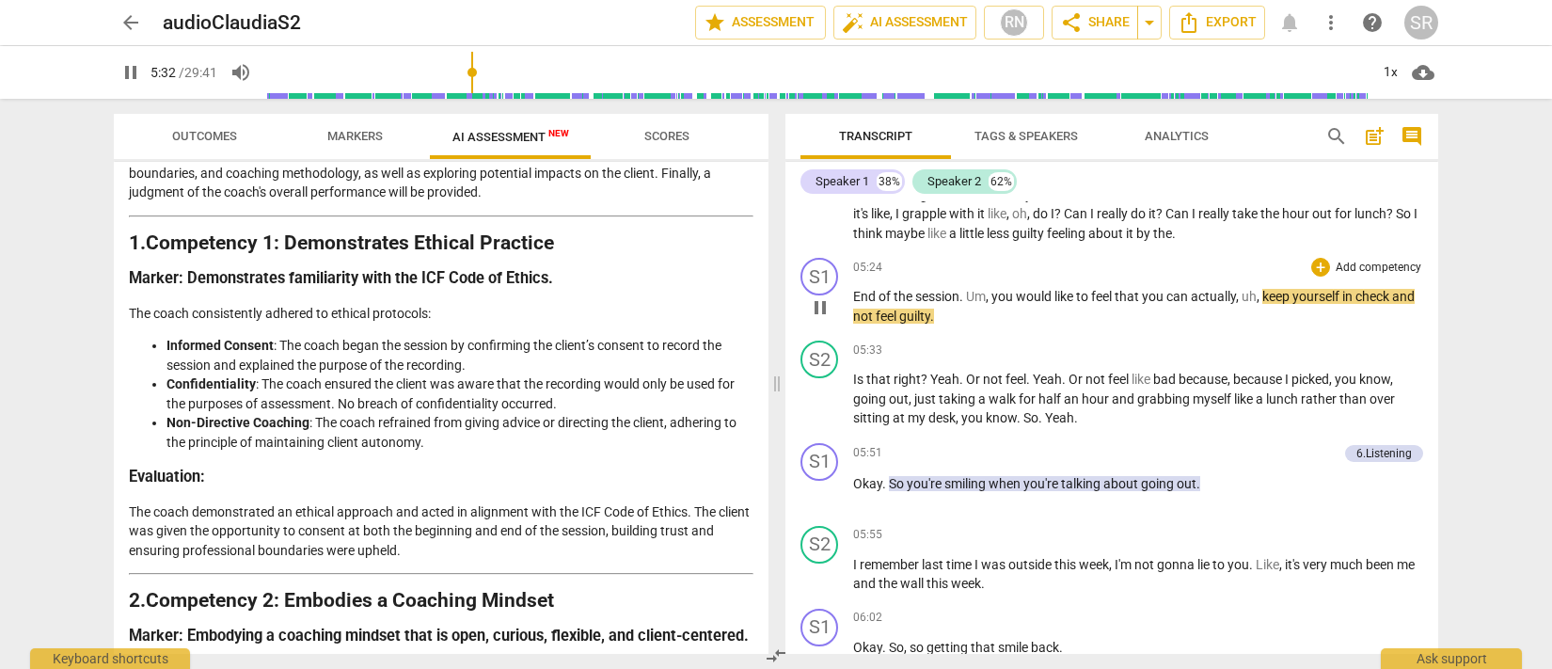
scroll to position [1665, 0]
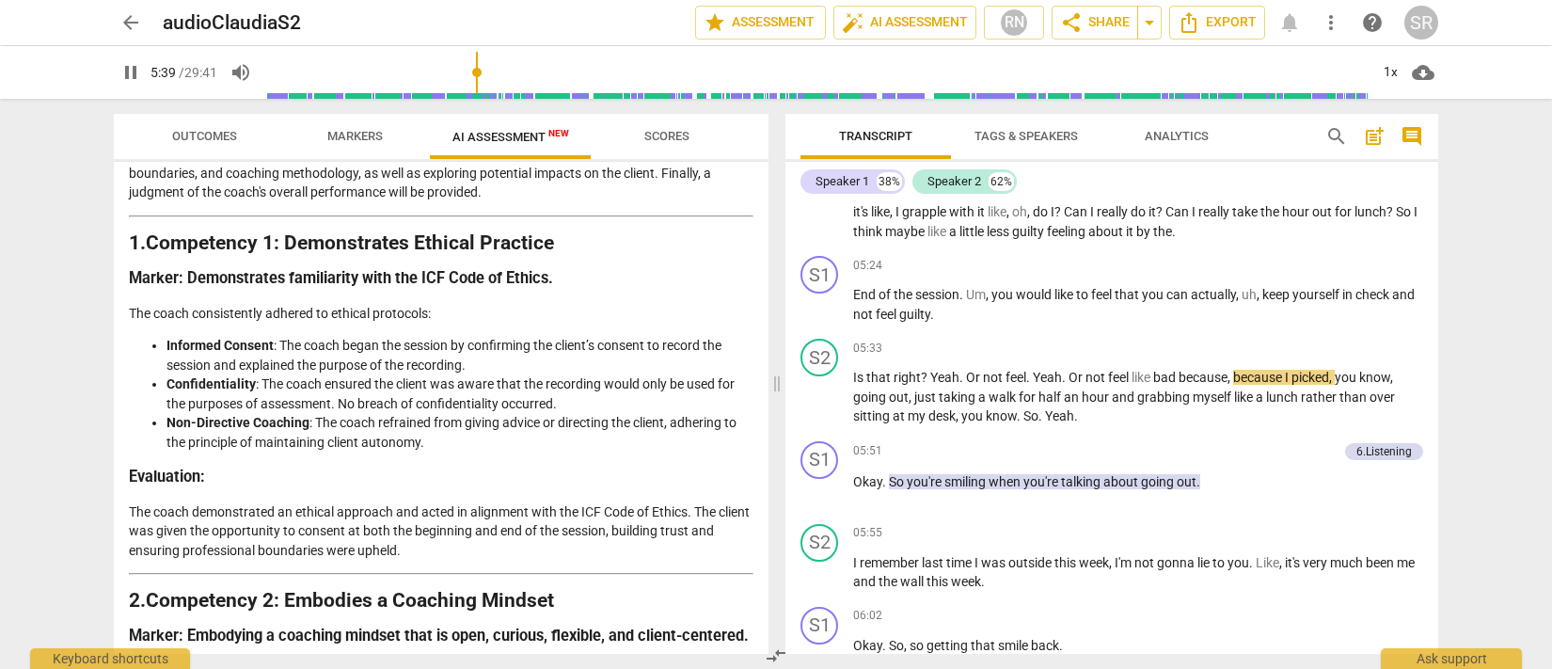
click at [128, 73] on span "pause" at bounding box center [130, 72] width 23 height 23
click at [124, 69] on span "play_arrow" at bounding box center [130, 72] width 23 height 23
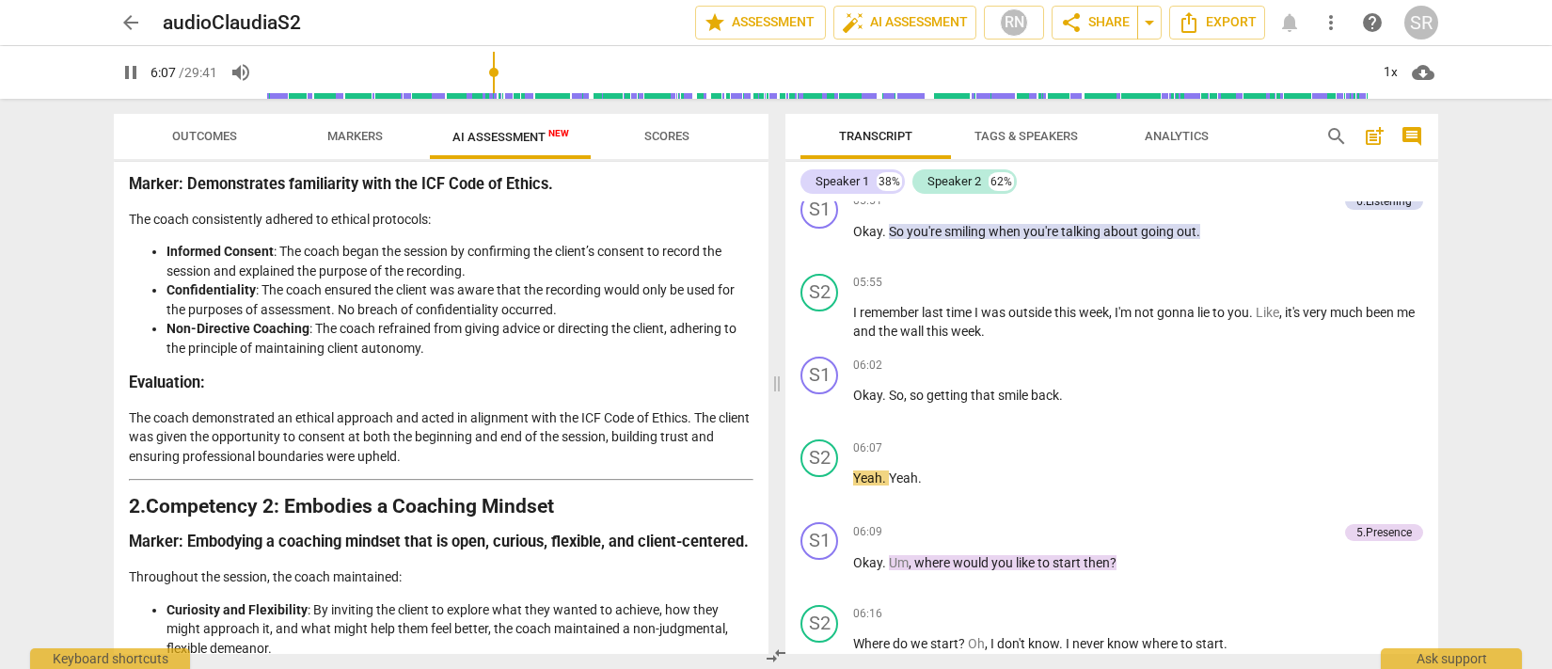
scroll to position [1938, 0]
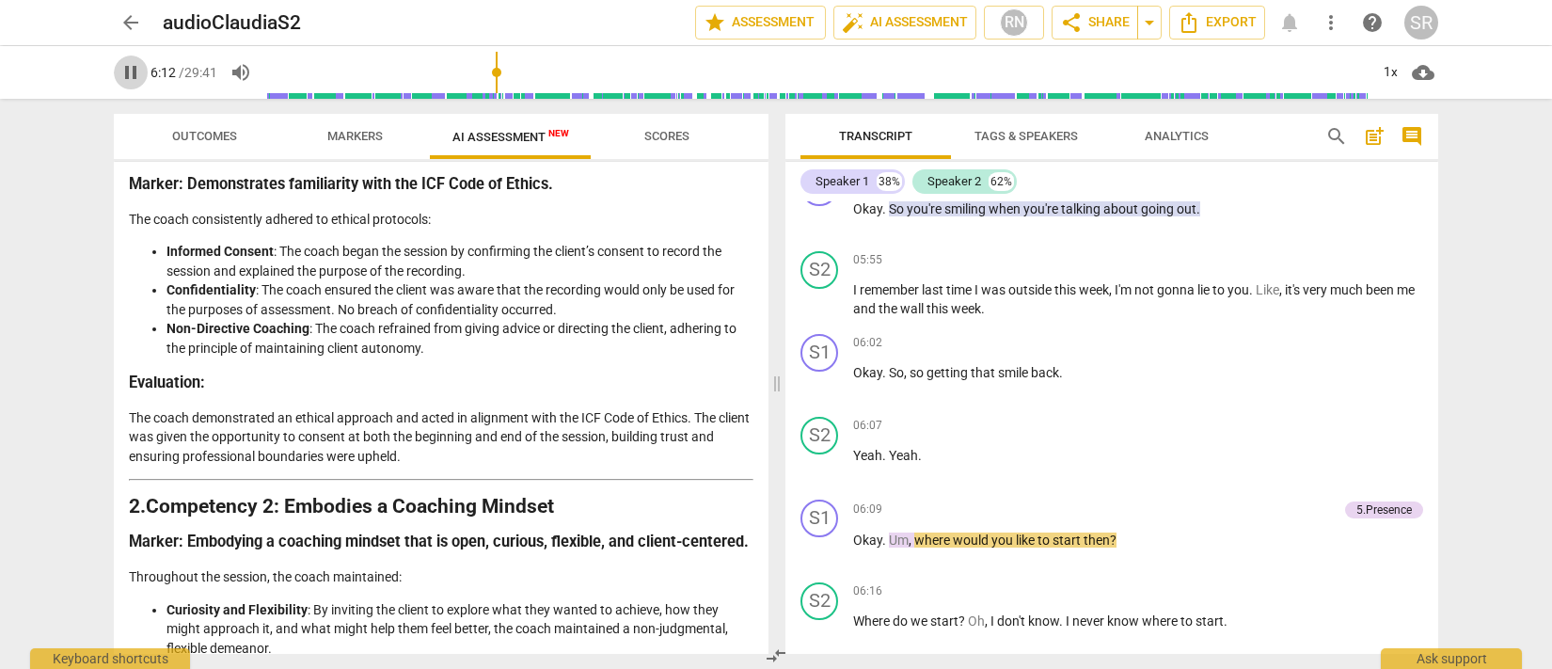
click at [135, 75] on span "pause" at bounding box center [130, 72] width 23 height 23
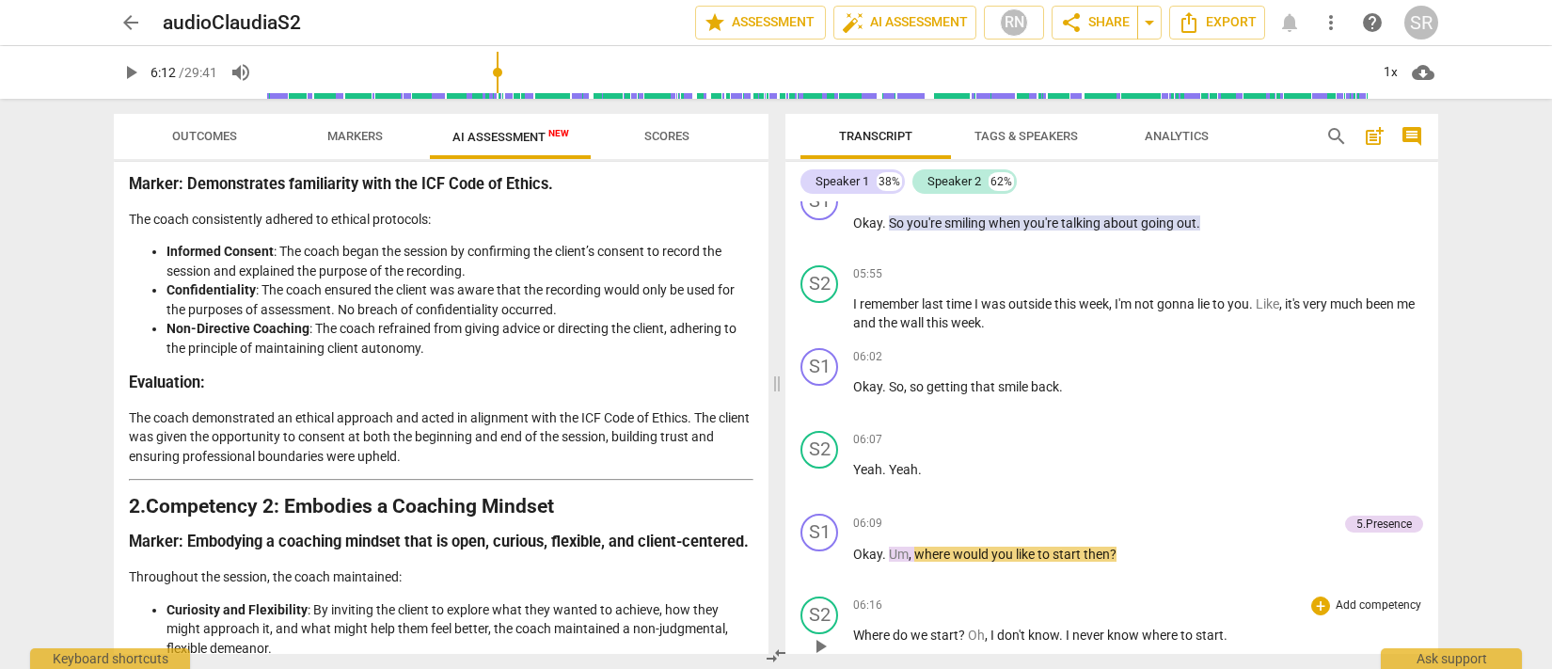
scroll to position [1921, 0]
click at [123, 74] on span "play_arrow" at bounding box center [130, 72] width 23 height 23
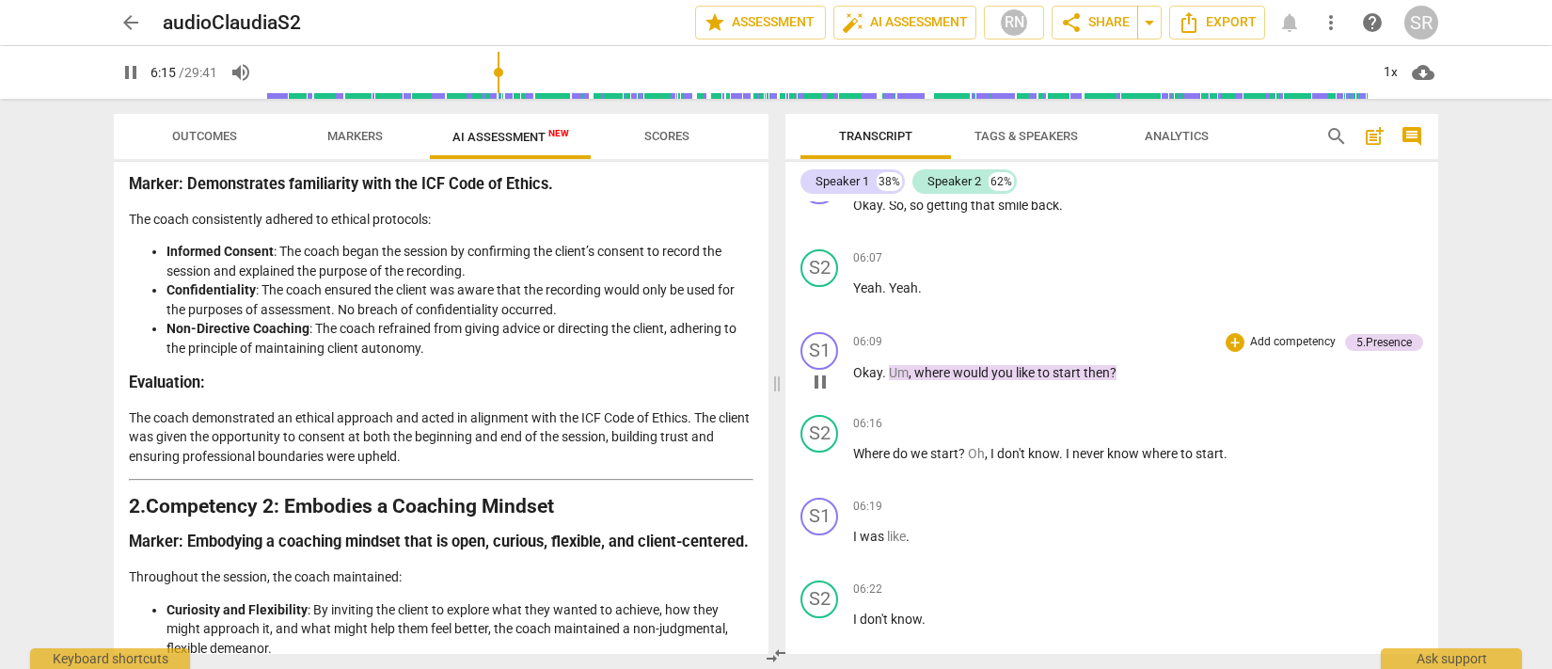
scroll to position [2110, 0]
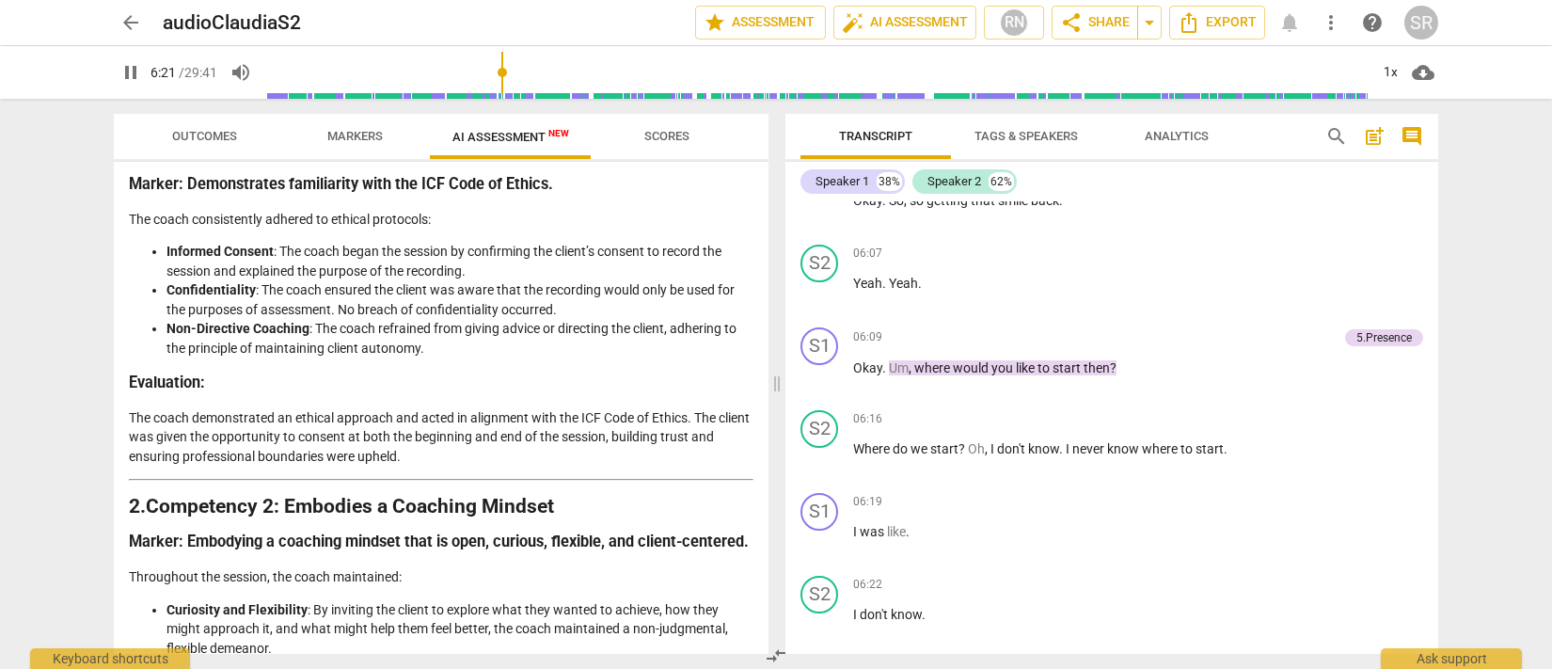
click at [135, 70] on span "pause" at bounding box center [130, 72] width 23 height 23
click at [135, 73] on span "play_arrow" at bounding box center [130, 72] width 23 height 23
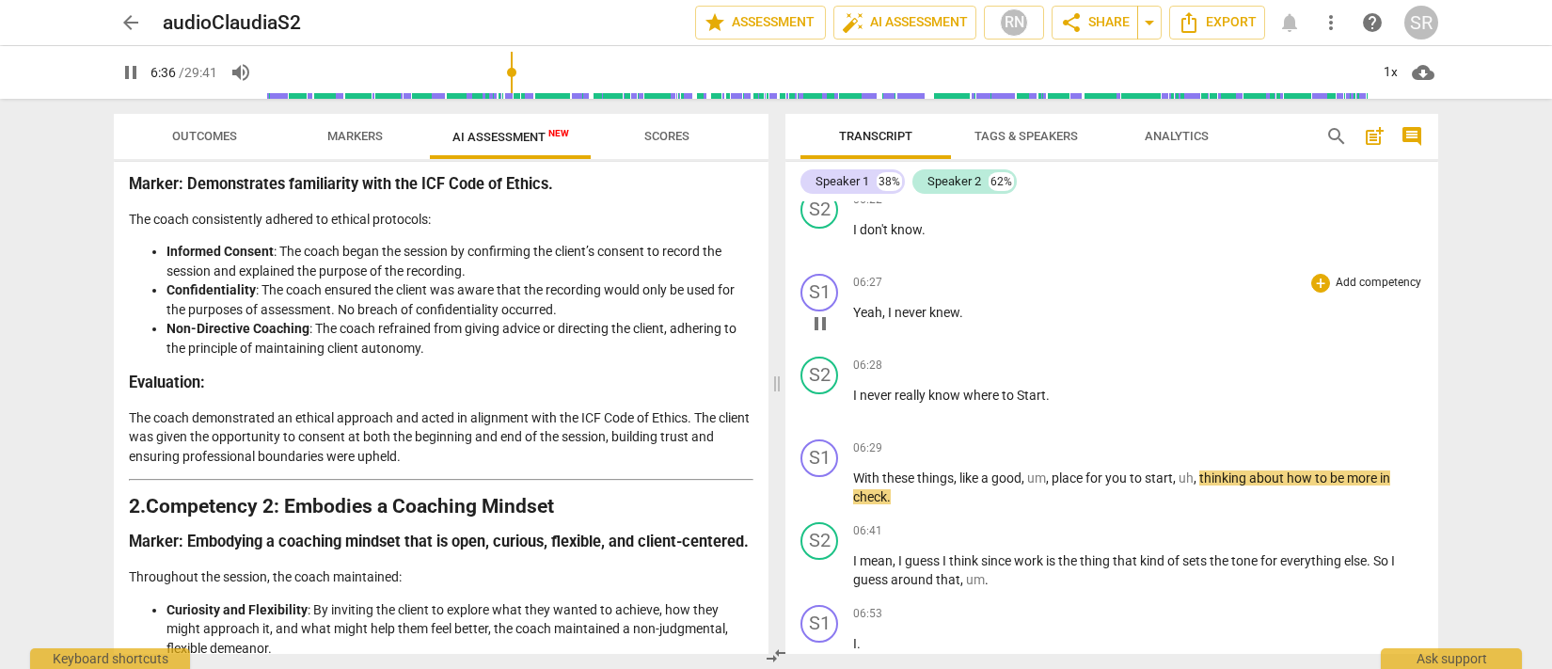
scroll to position [2498, 0]
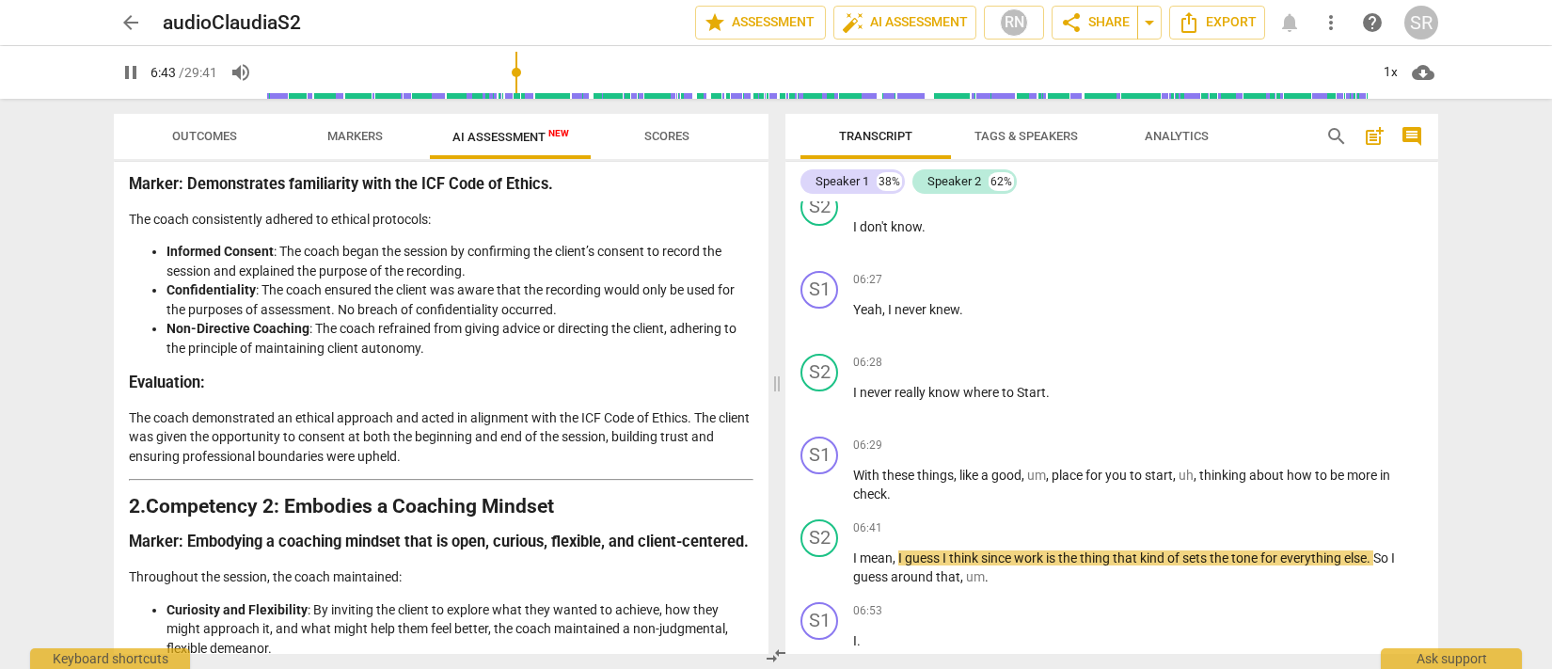
click at [125, 67] on span "pause" at bounding box center [130, 72] width 23 height 23
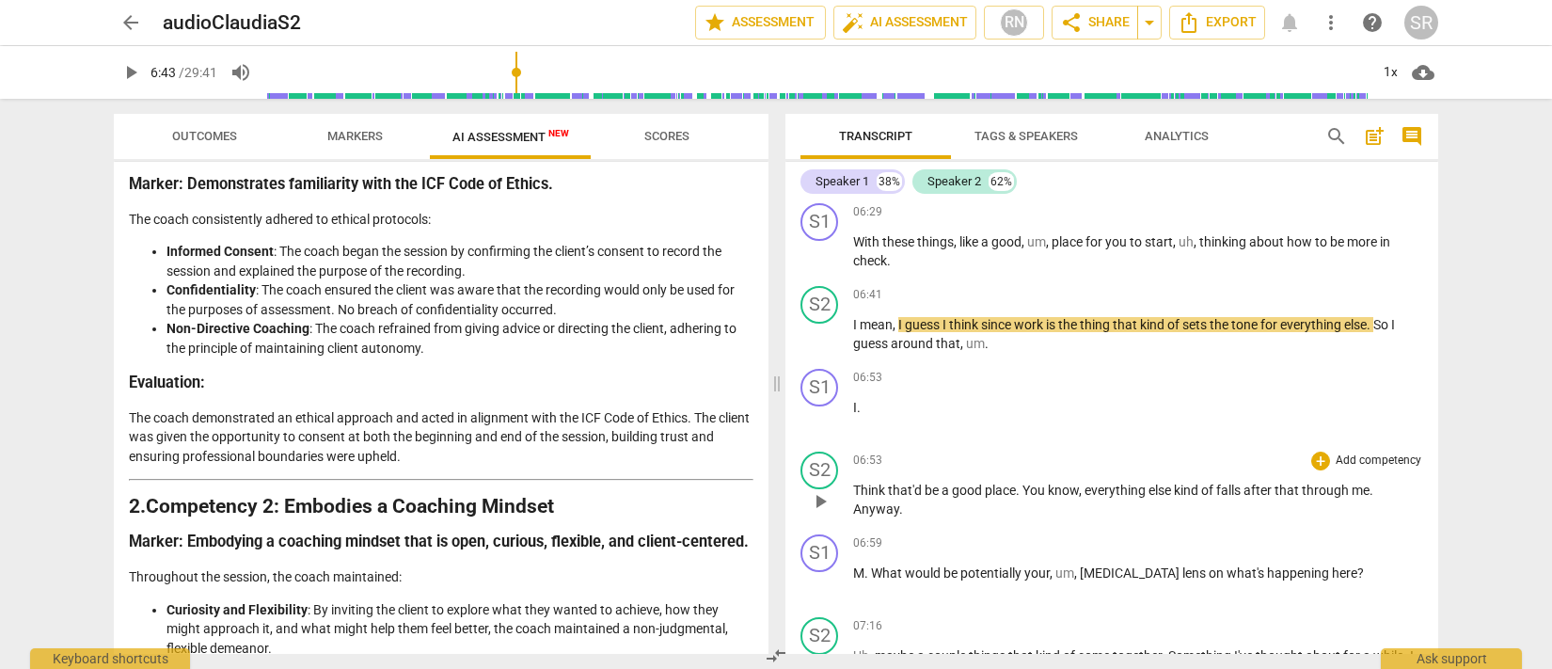
scroll to position [2750, 0]
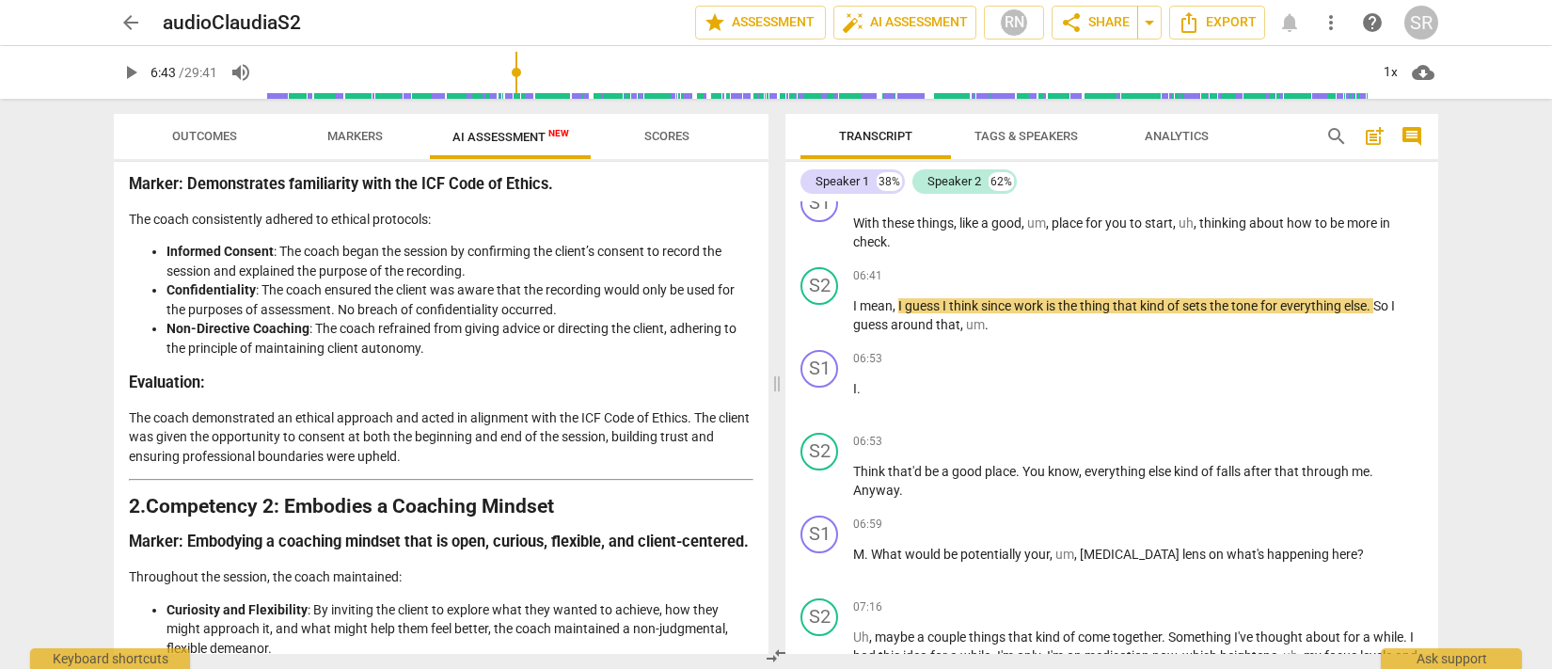
click at [123, 71] on span "play_arrow" at bounding box center [130, 72] width 23 height 23
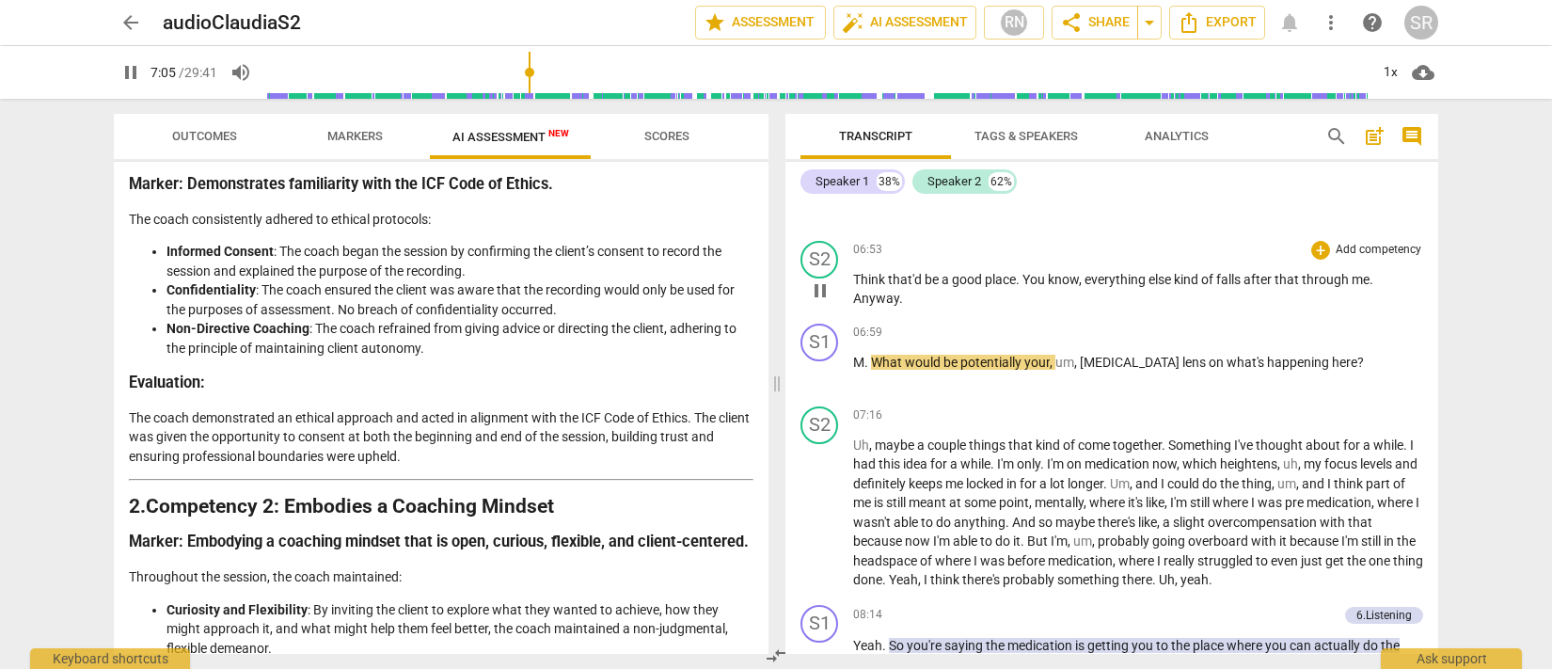
scroll to position [2950, 0]
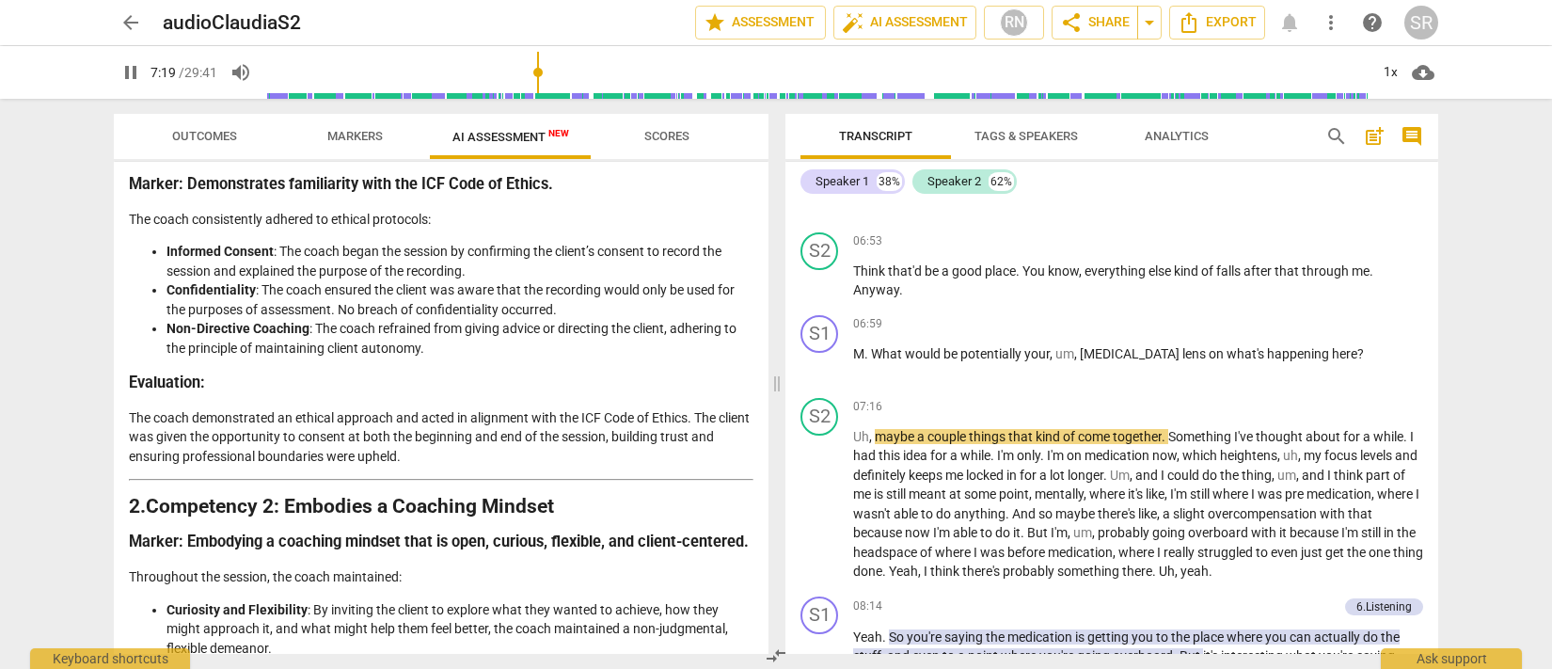
click at [125, 72] on span "pause" at bounding box center [130, 72] width 23 height 23
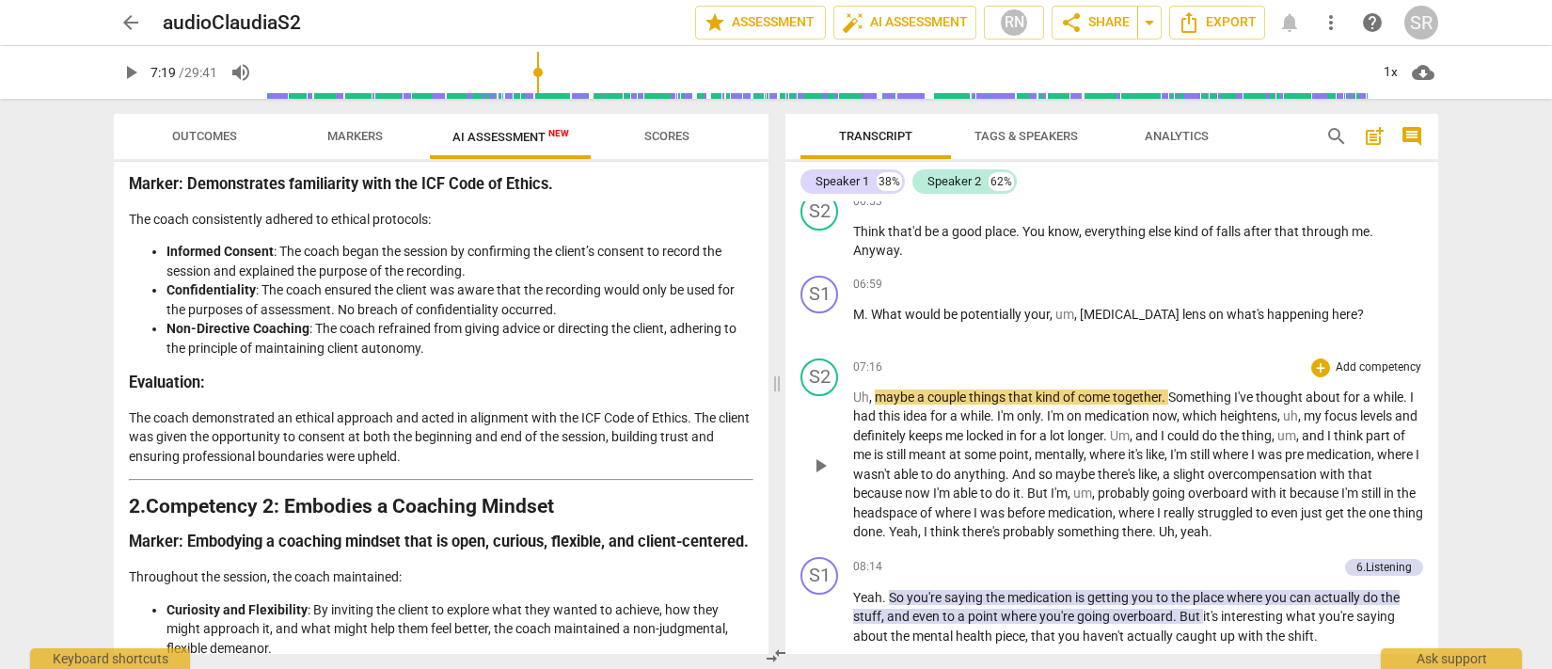
scroll to position [2991, 0]
click at [135, 72] on span "play_arrow" at bounding box center [130, 72] width 23 height 23
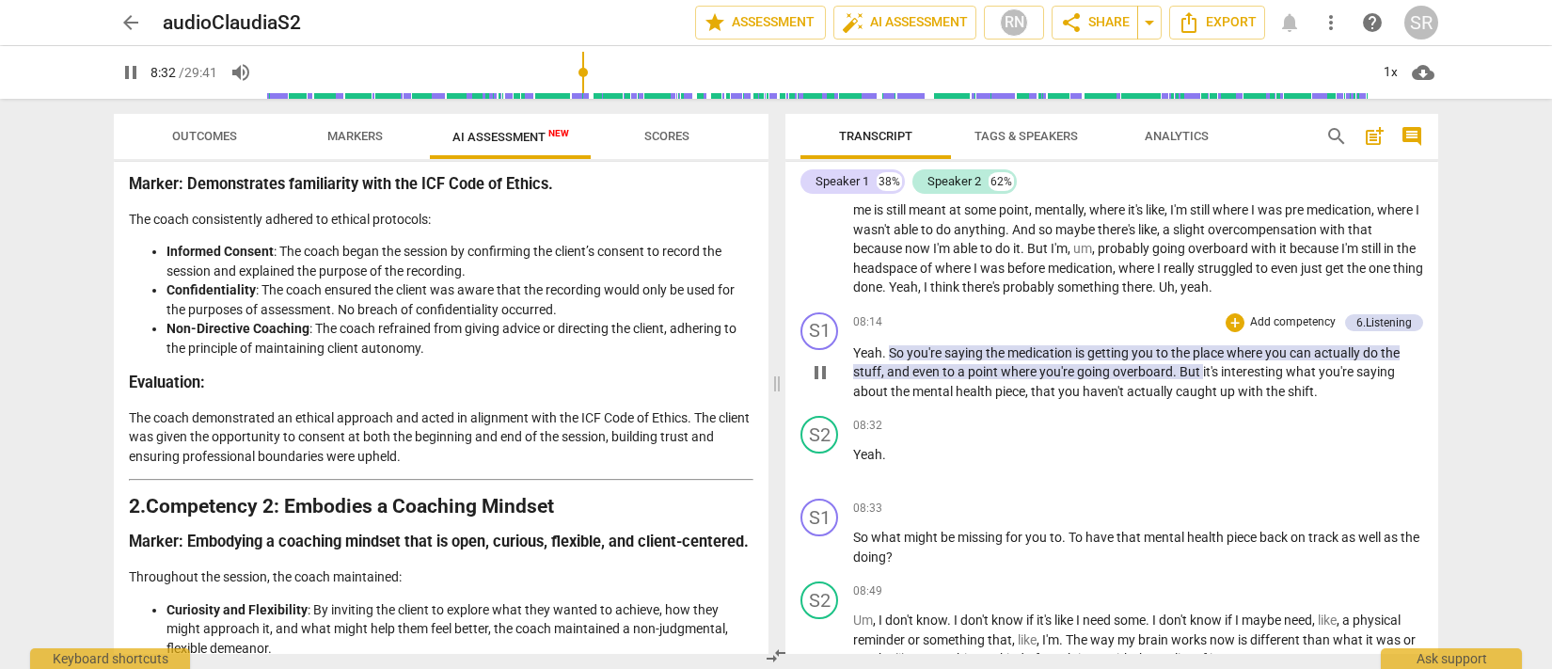
scroll to position [3246, 0]
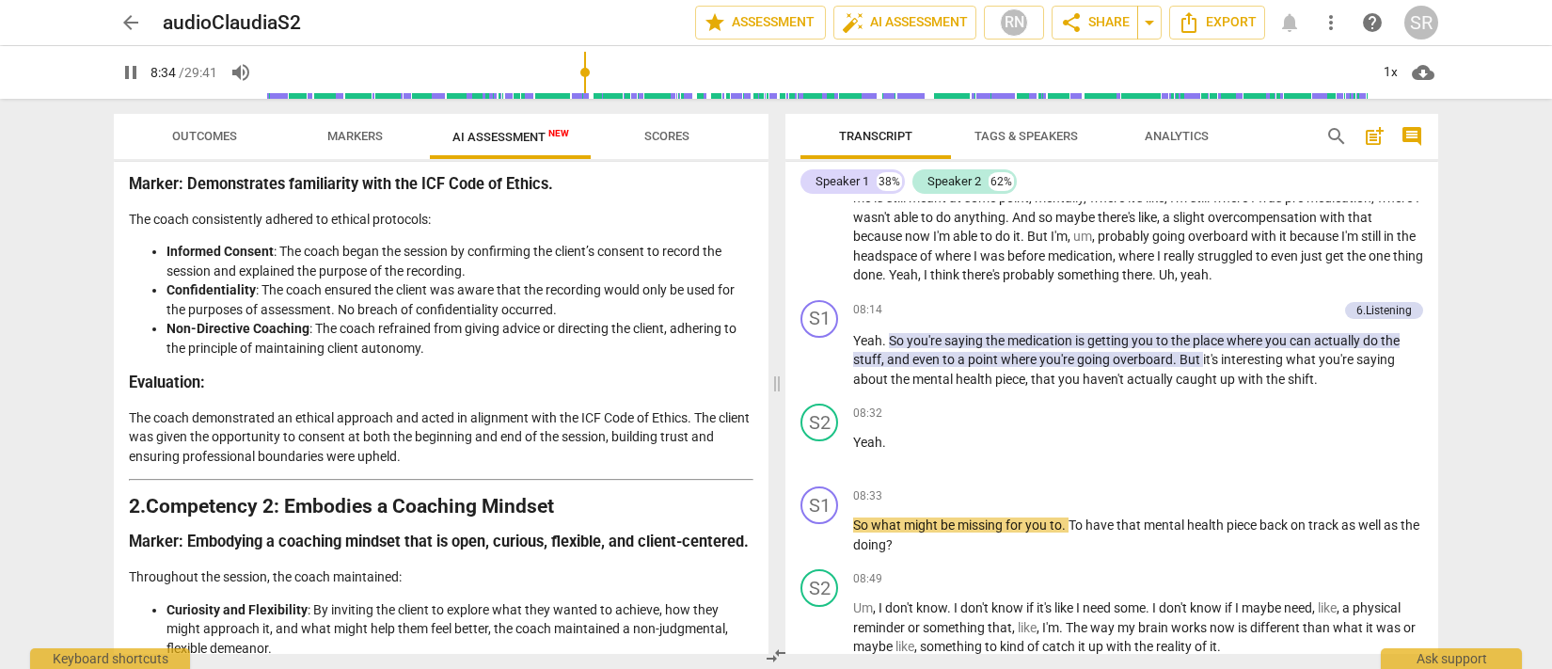
click at [124, 72] on span "pause" at bounding box center [130, 72] width 23 height 23
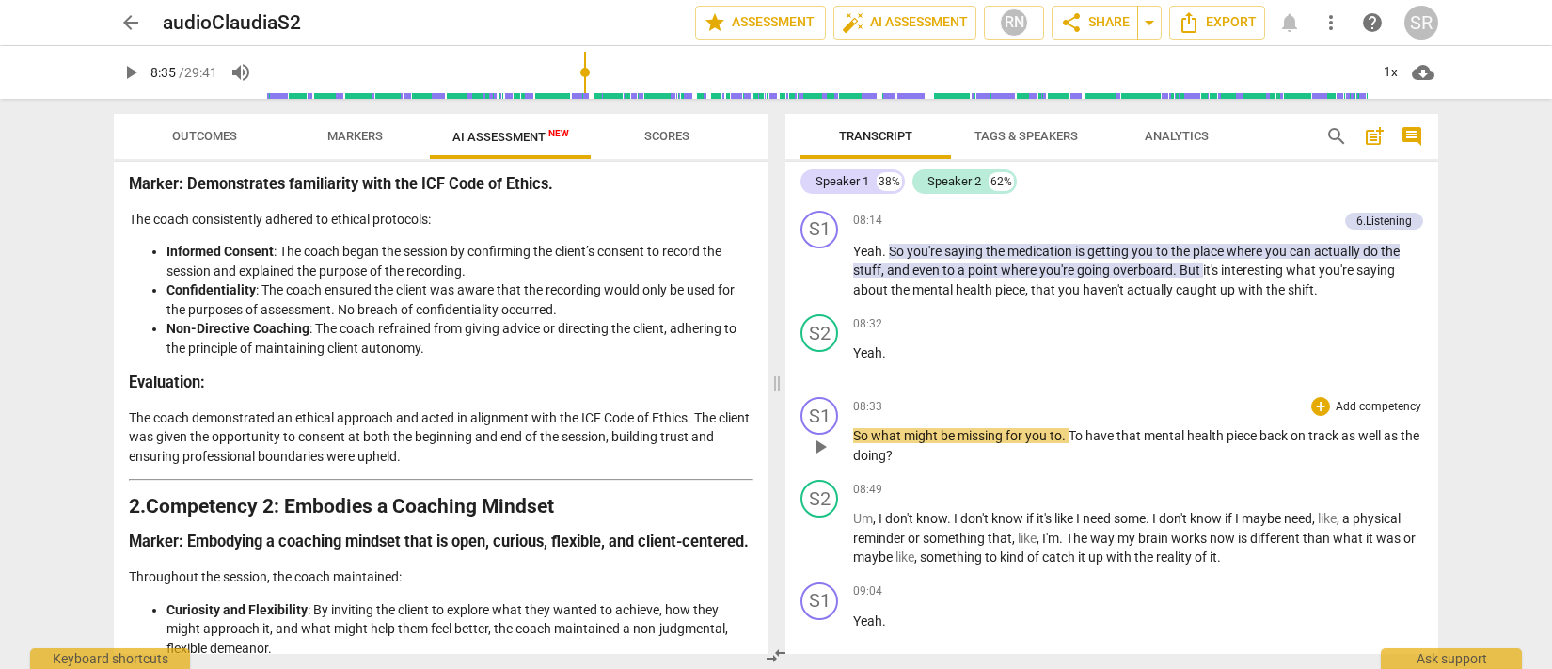
scroll to position [3254, 0]
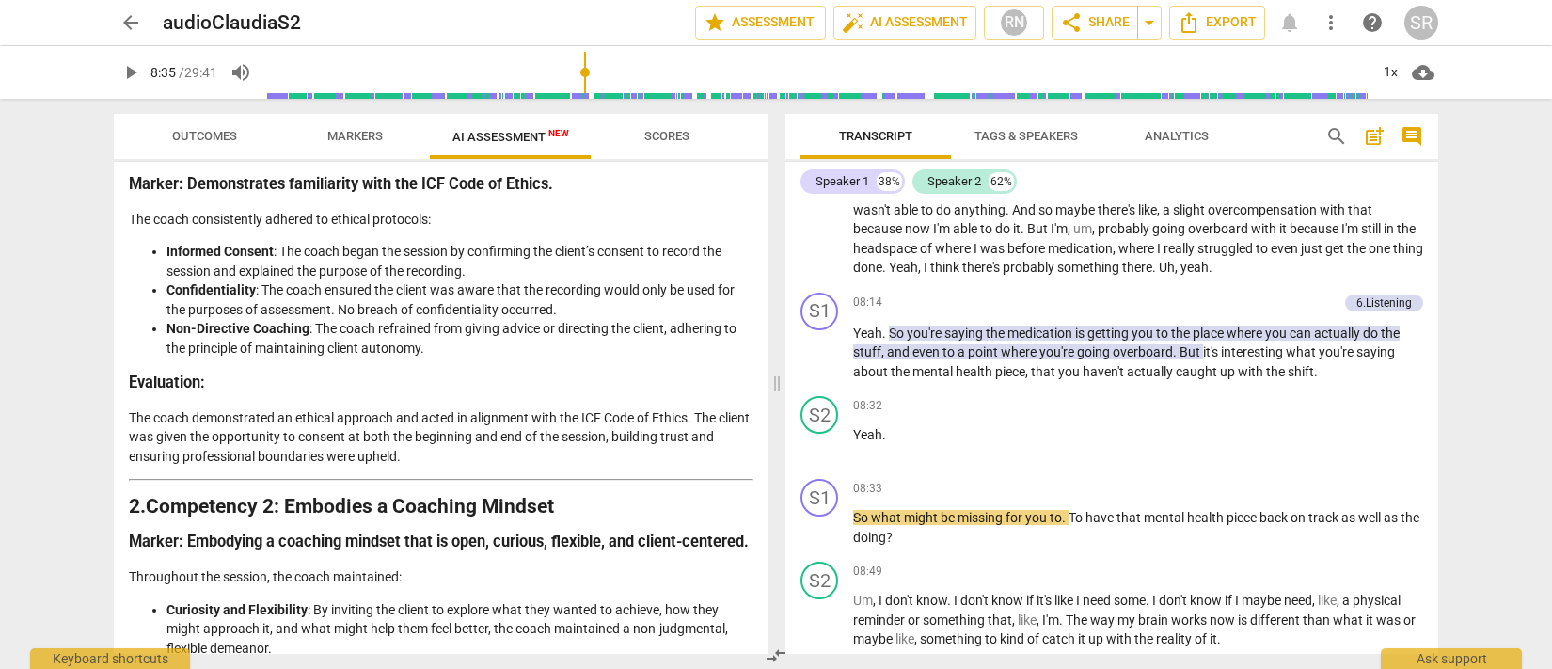
type input "515"
